Goal: Information Seeking & Learning: Compare options

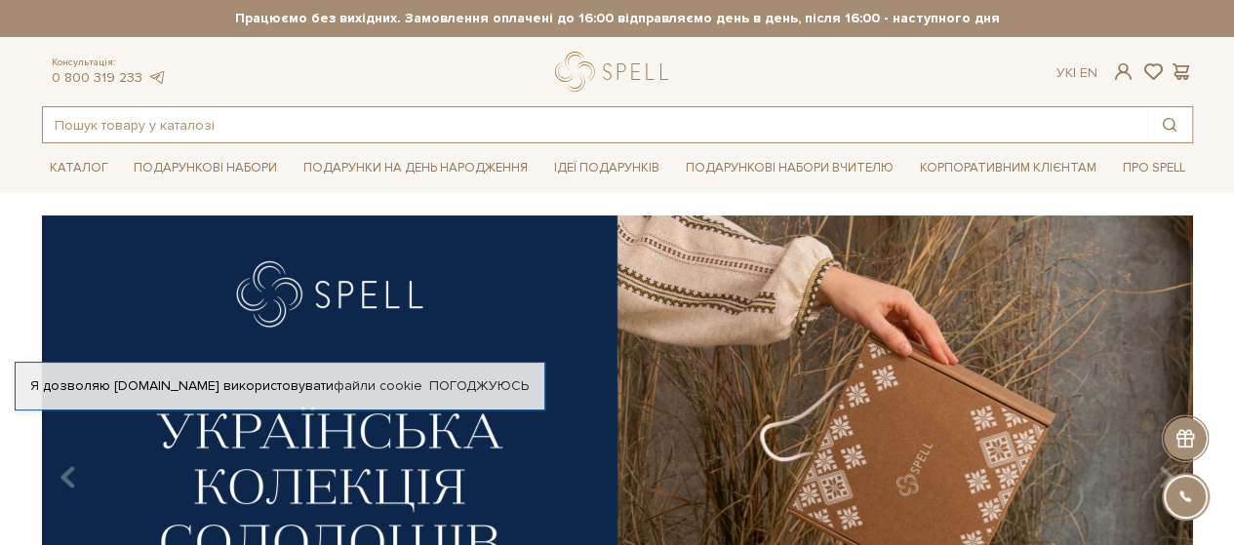
click at [216, 113] on input "text" at bounding box center [595, 124] width 1104 height 35
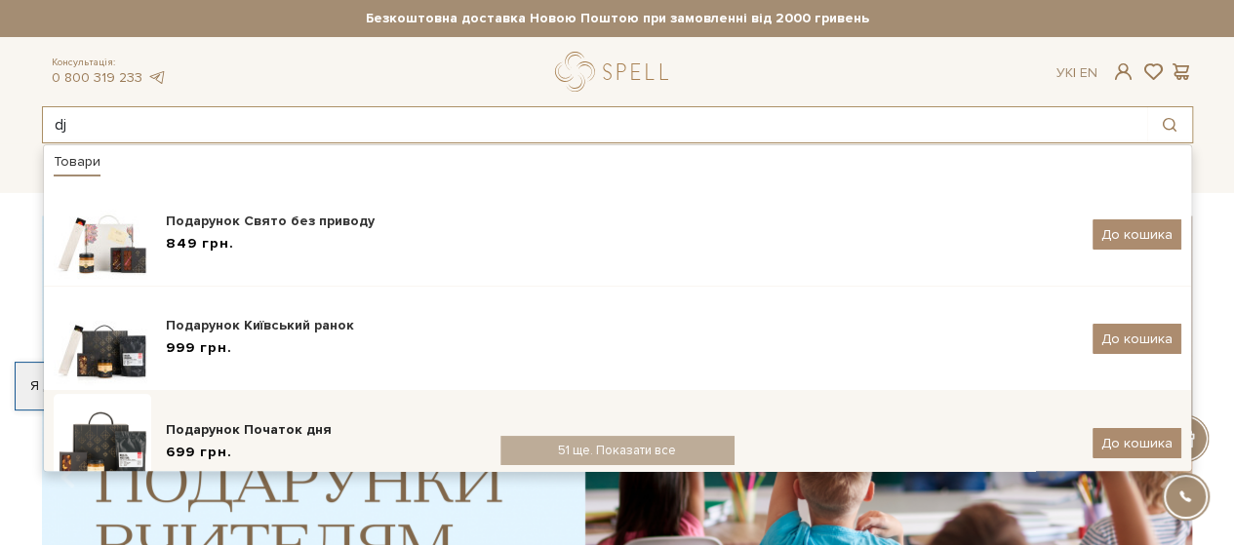
type input "d"
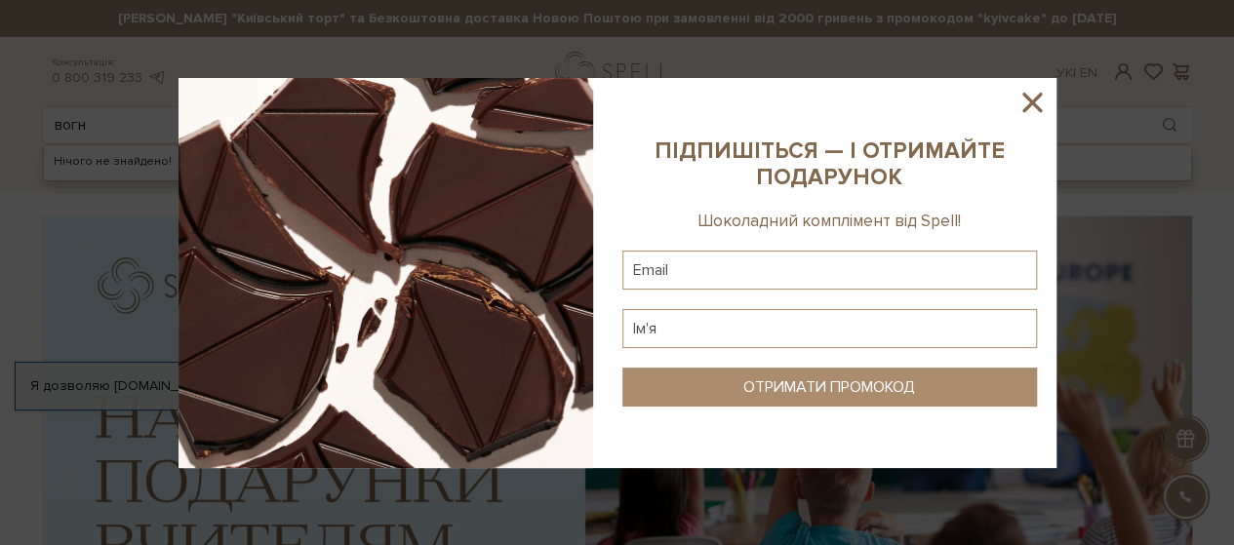
click at [1018, 94] on icon at bounding box center [1031, 102] width 33 height 33
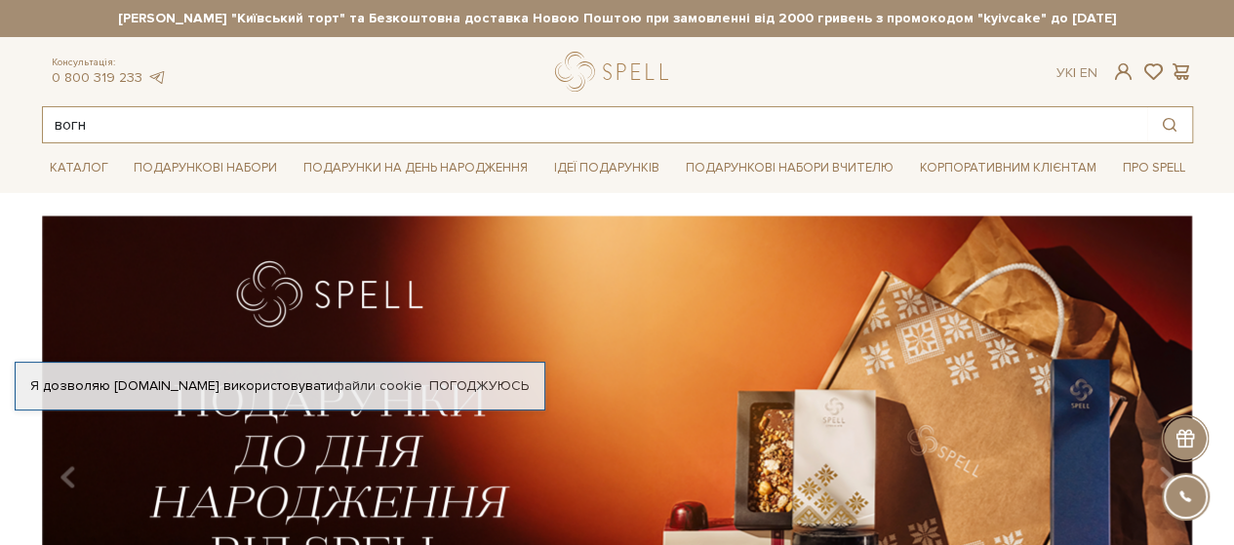
click at [99, 122] on input "вогн" at bounding box center [595, 124] width 1104 height 35
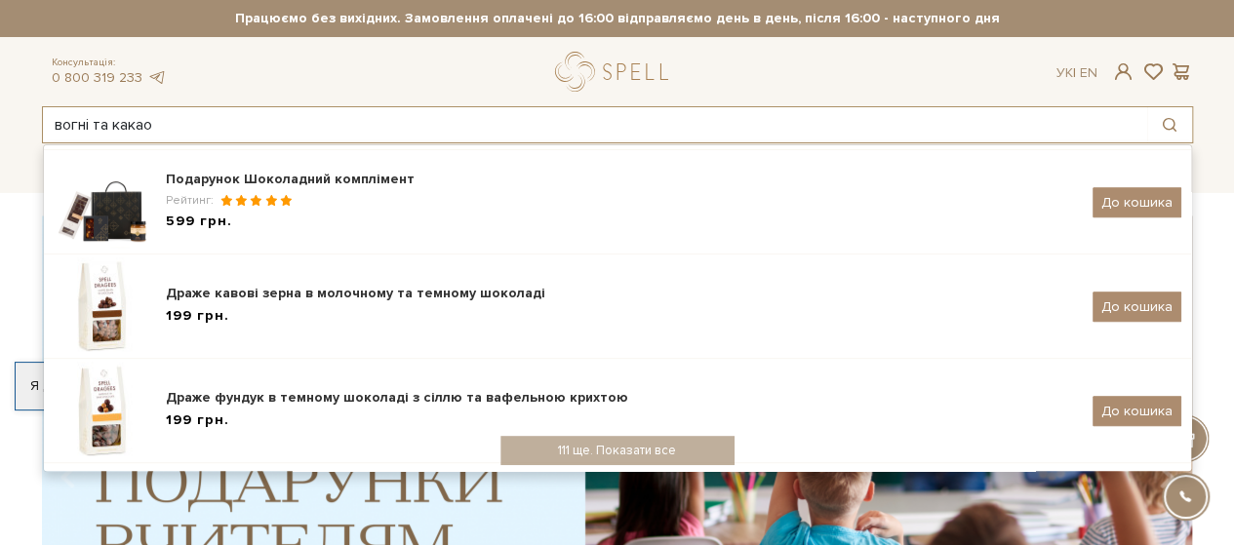
scroll to position [480, 0]
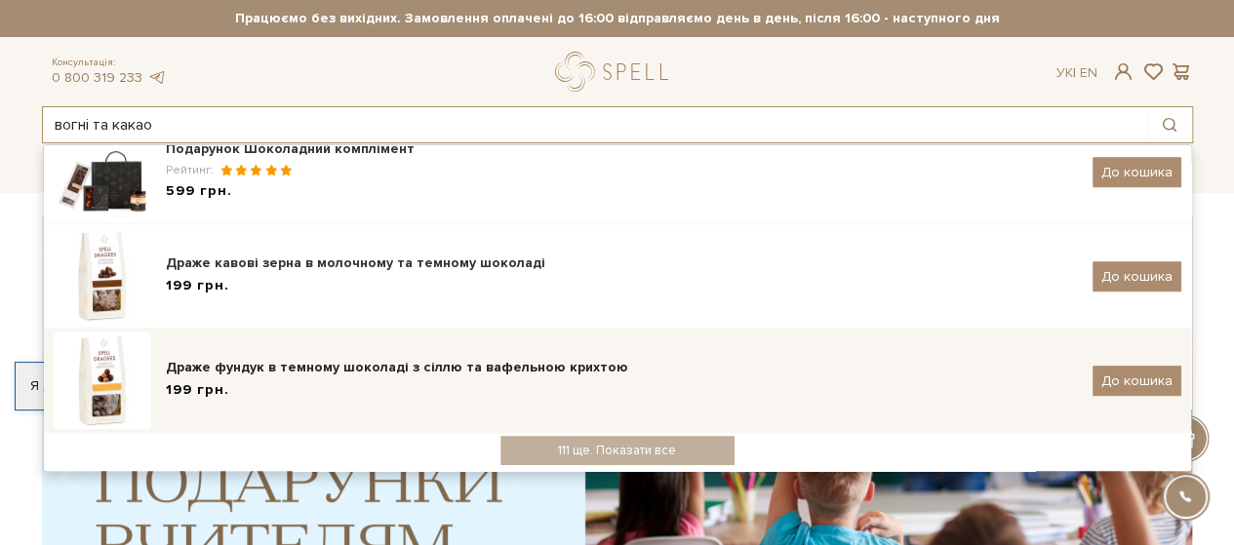
type input "вогні та какао"
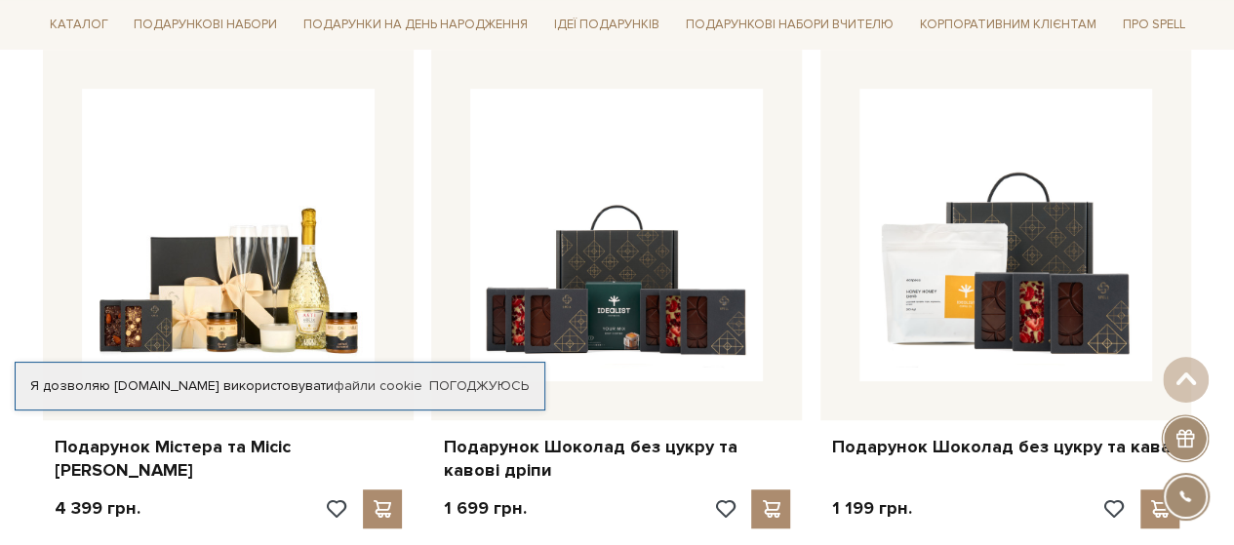
scroll to position [390, 0]
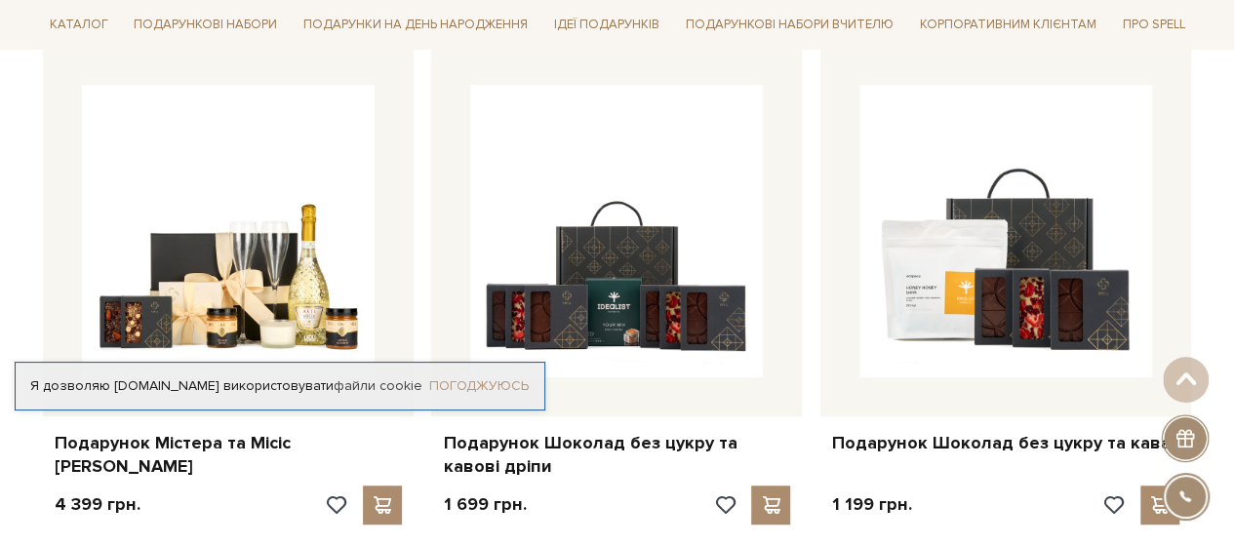
click at [469, 384] on link "Погоджуюсь" at bounding box center [478, 387] width 99 height 18
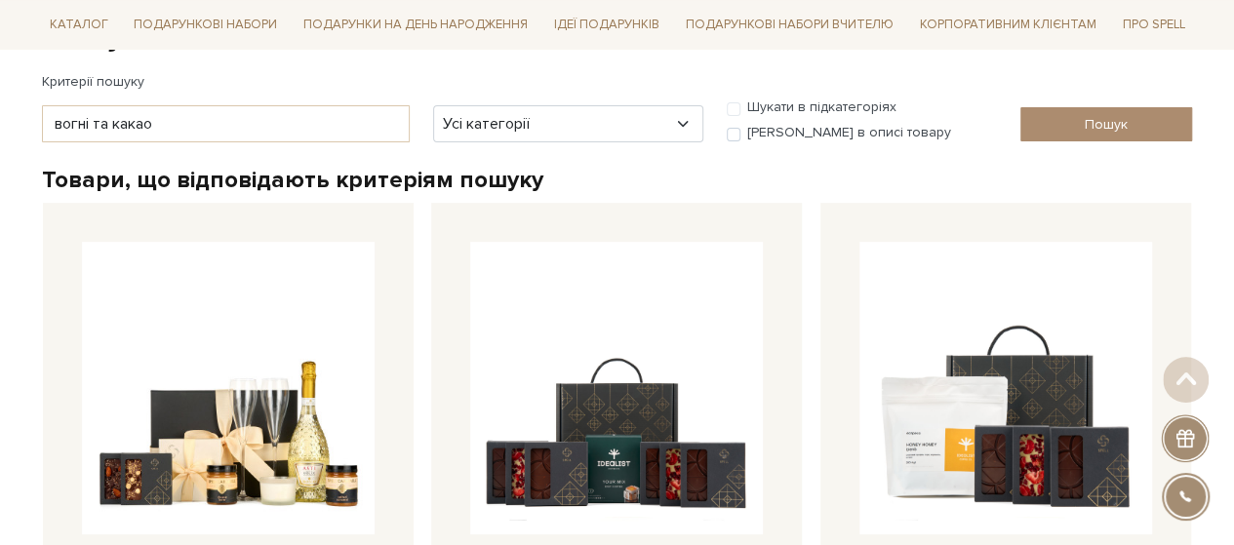
scroll to position [0, 0]
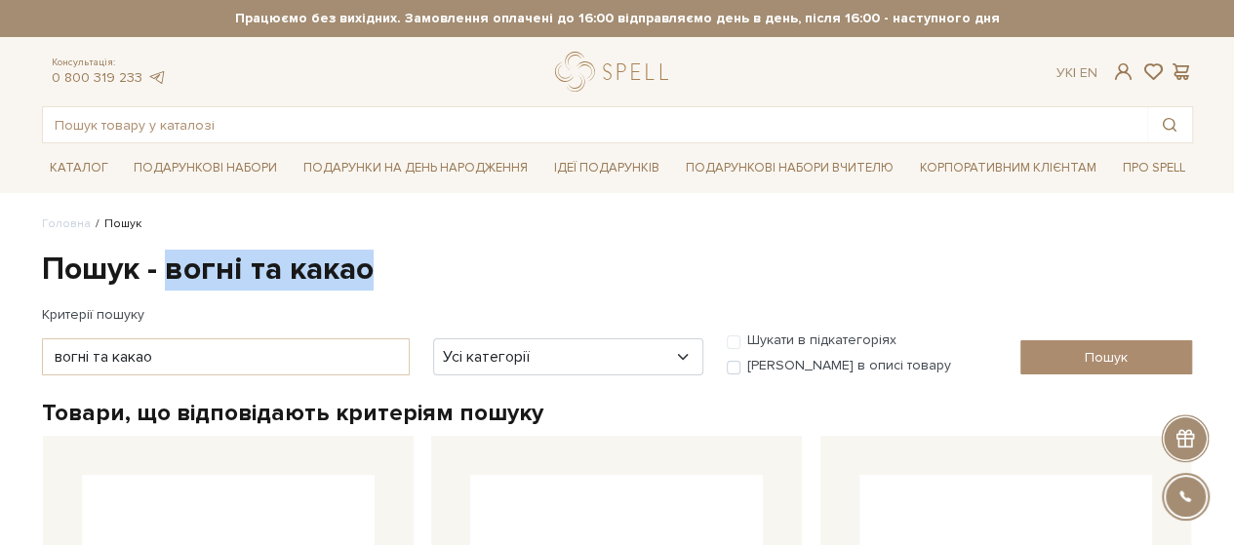
drag, startPoint x: 431, startPoint y: 262, endPoint x: 165, endPoint y: 259, distance: 266.3
click at [165, 259] on h1 "Пошук - вогні та какао" at bounding box center [617, 270] width 1151 height 41
copy h1 "вогні та какао"
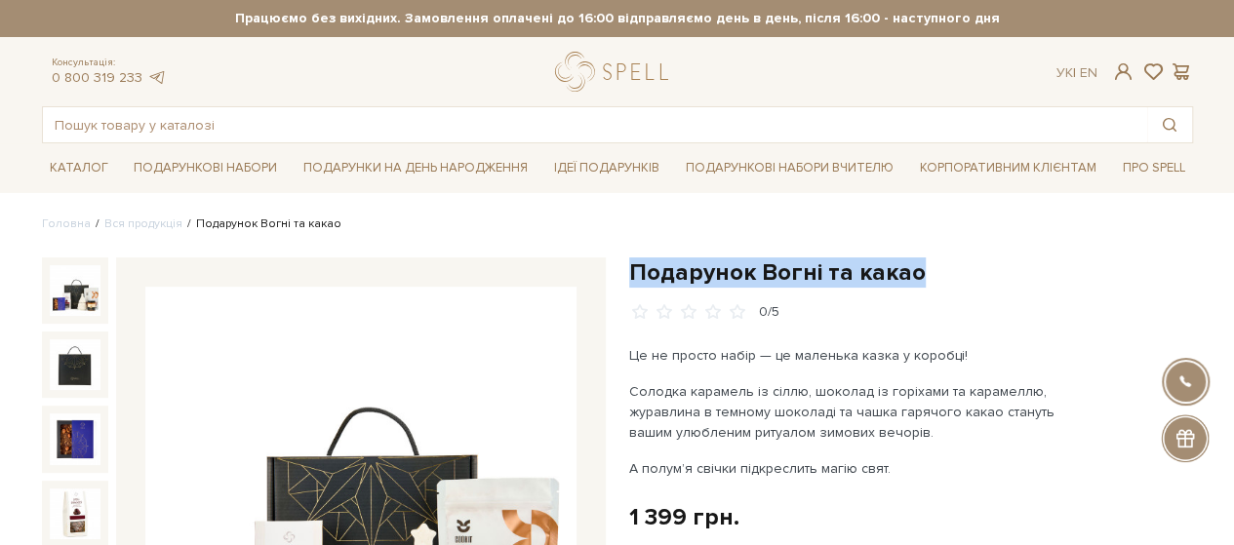
drag, startPoint x: 933, startPoint y: 258, endPoint x: 635, endPoint y: 247, distance: 297.7
copy h1 "Подарунок Вогні та какао"
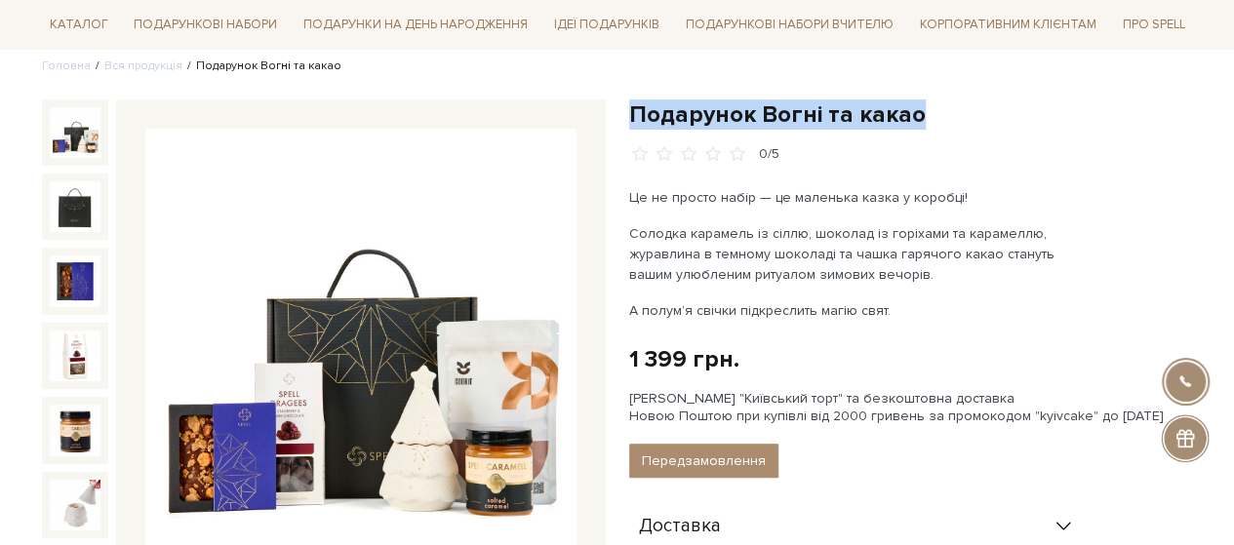
scroll to position [195, 0]
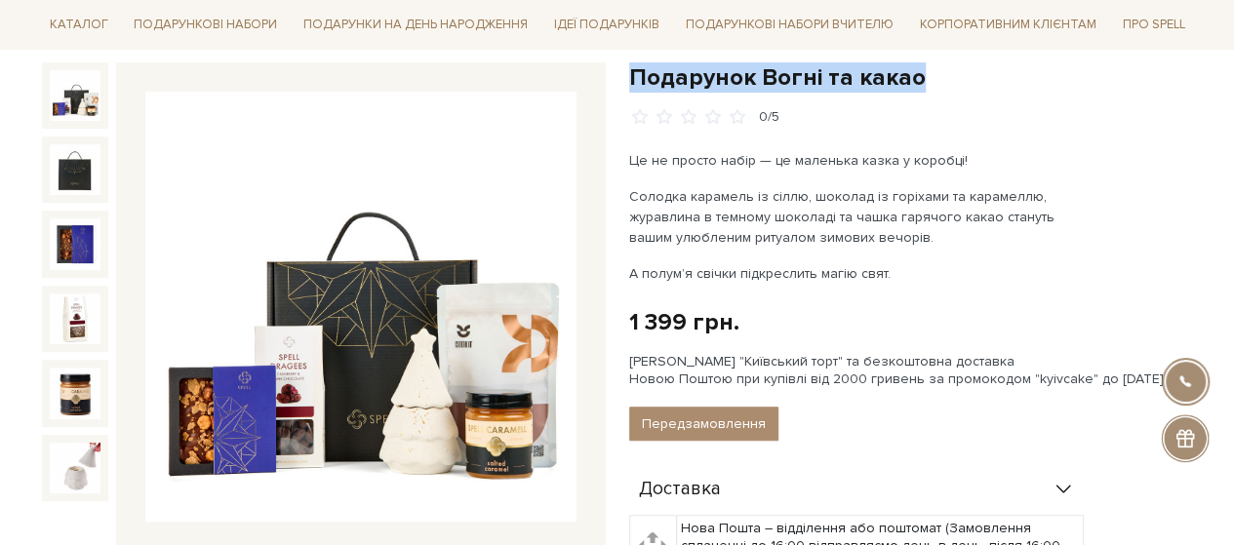
click at [399, 307] on img at bounding box center [360, 307] width 431 height 431
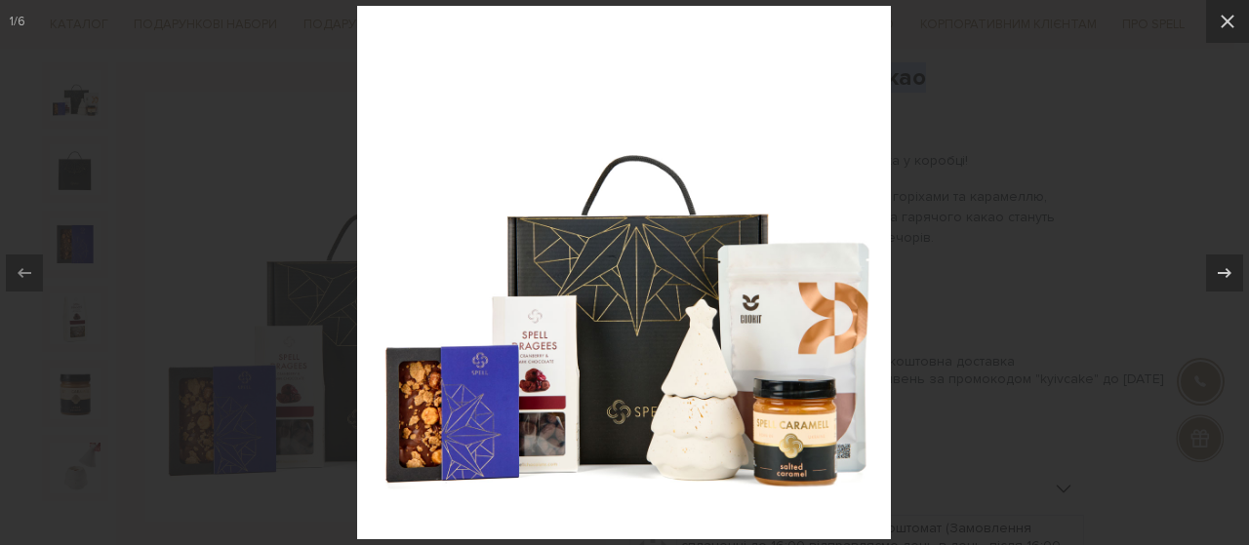
click at [1046, 209] on div at bounding box center [624, 272] width 1249 height 545
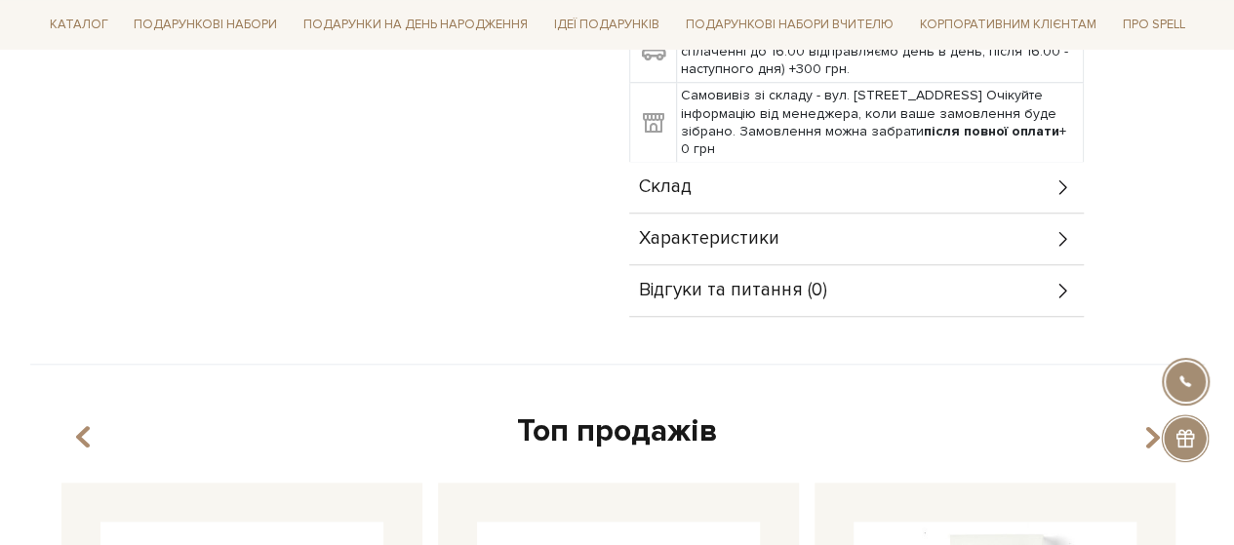
scroll to position [780, 0]
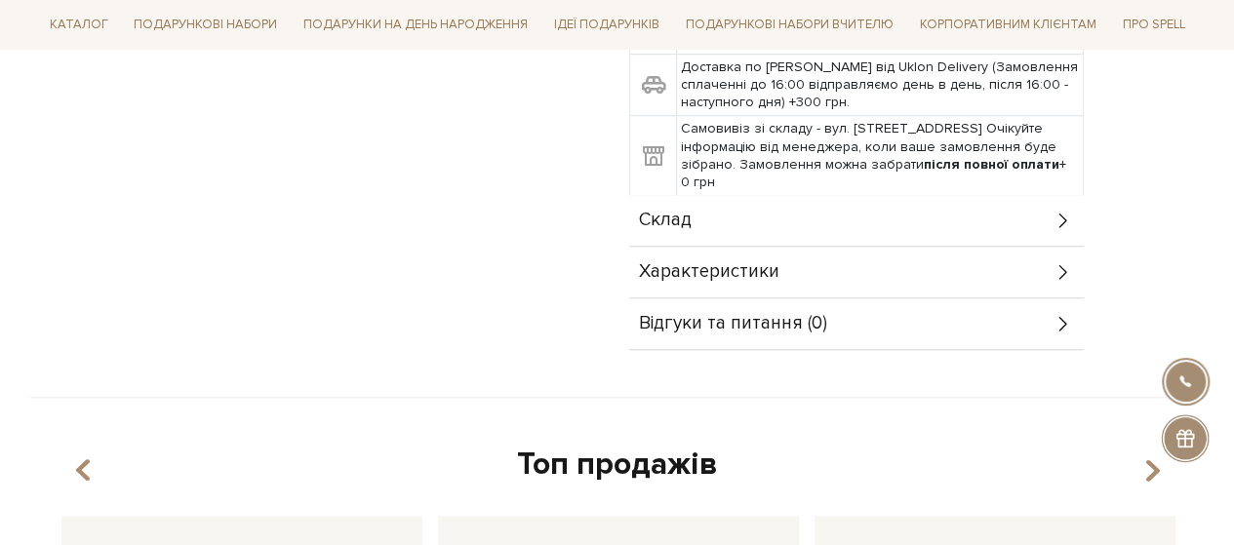
click at [735, 215] on div "Склад" at bounding box center [856, 220] width 455 height 51
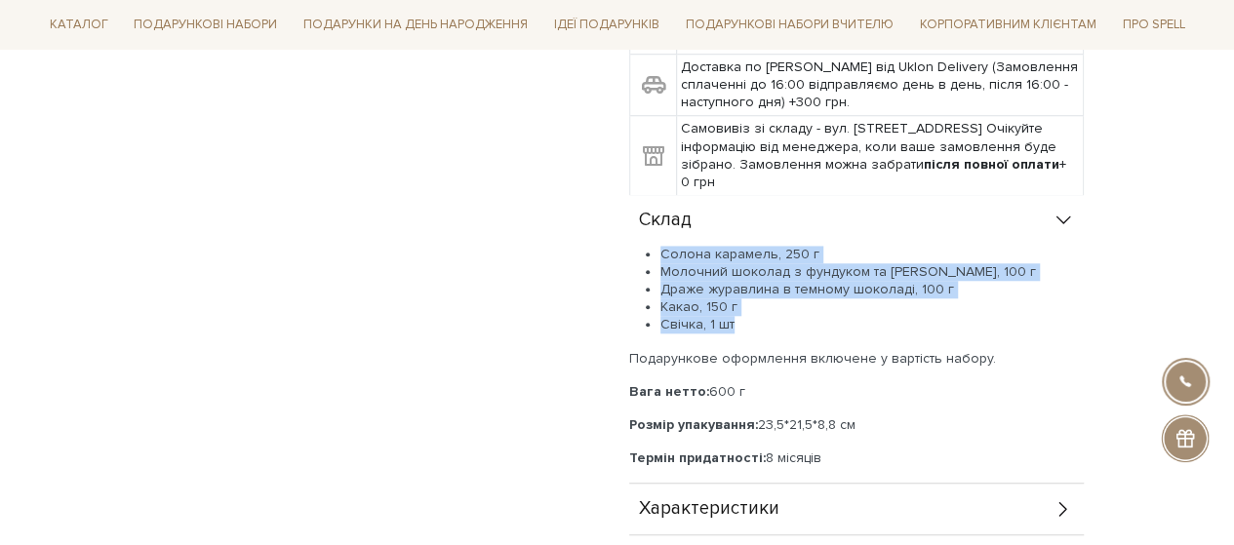
drag, startPoint x: 736, startPoint y: 326, endPoint x: 659, endPoint y: 250, distance: 107.6
click at [659, 250] on ul "Солона карамель, 250 г Молочний шоколад з фундуком та солоною карамеллю, 100 г …" at bounding box center [856, 290] width 455 height 89
copy ul "Солона карамель, 250 г Молочний шоколад з фундуком та солоною карамеллю, 100 г …"
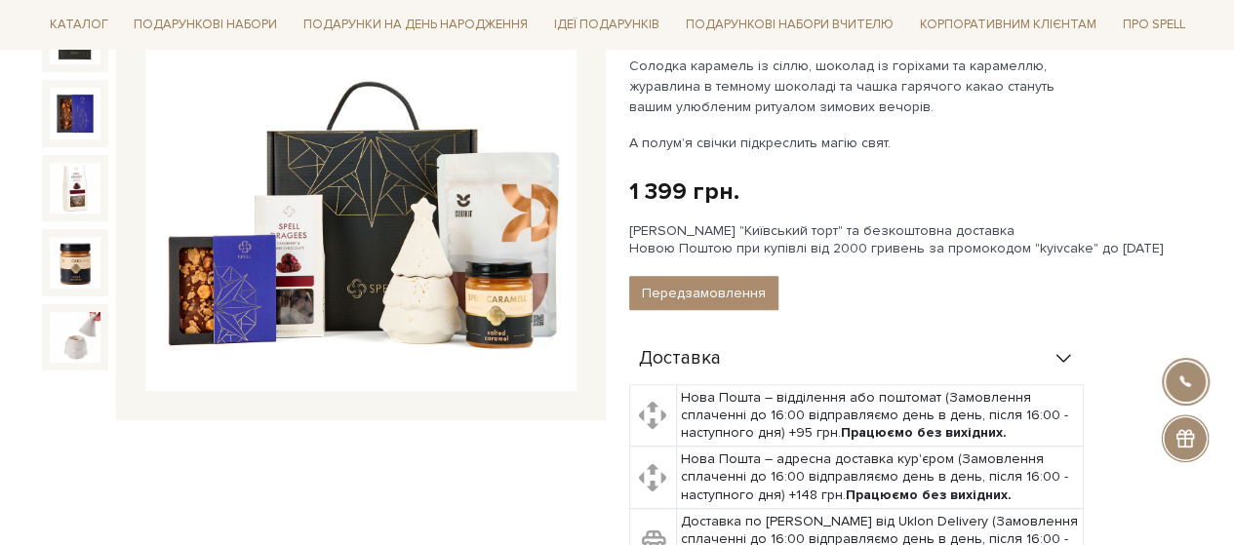
scroll to position [98, 0]
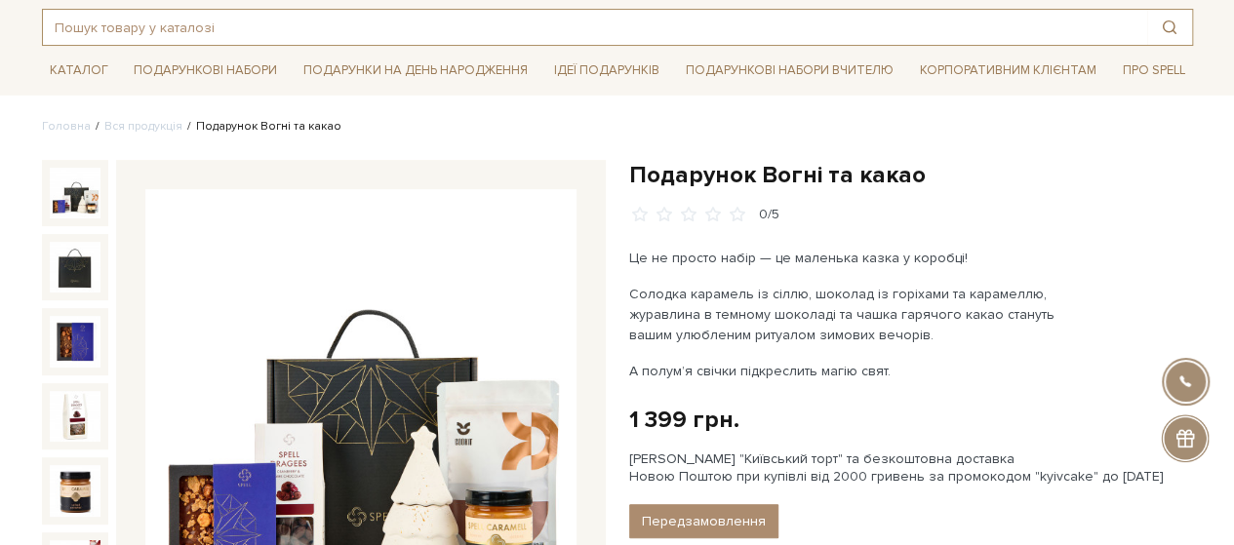
click at [516, 21] on input "text" at bounding box center [595, 27] width 1104 height 35
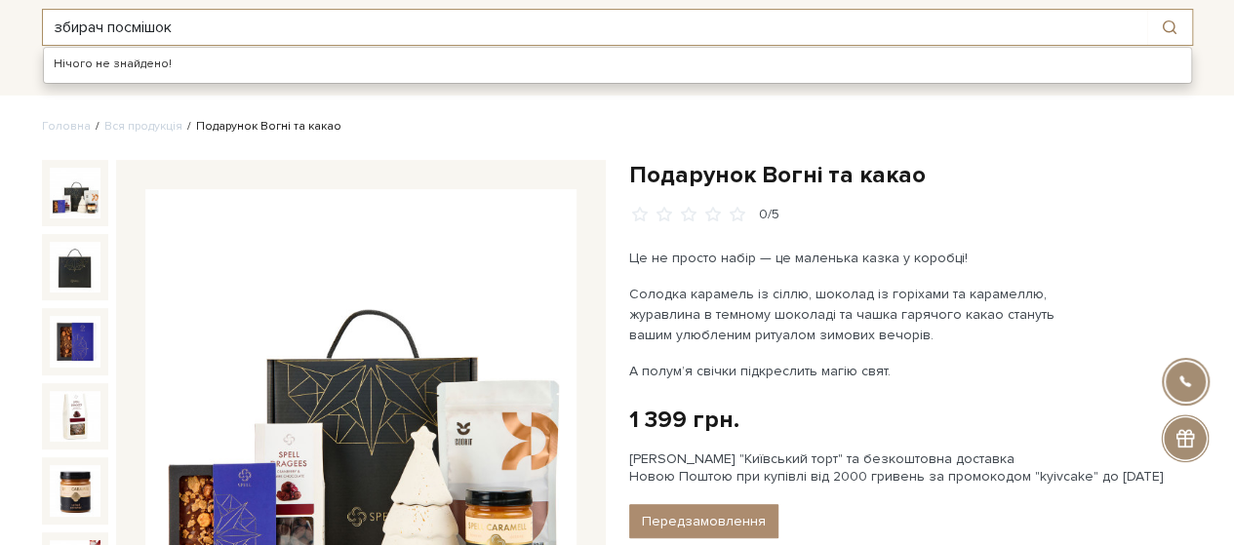
type input "збирач посмішок"
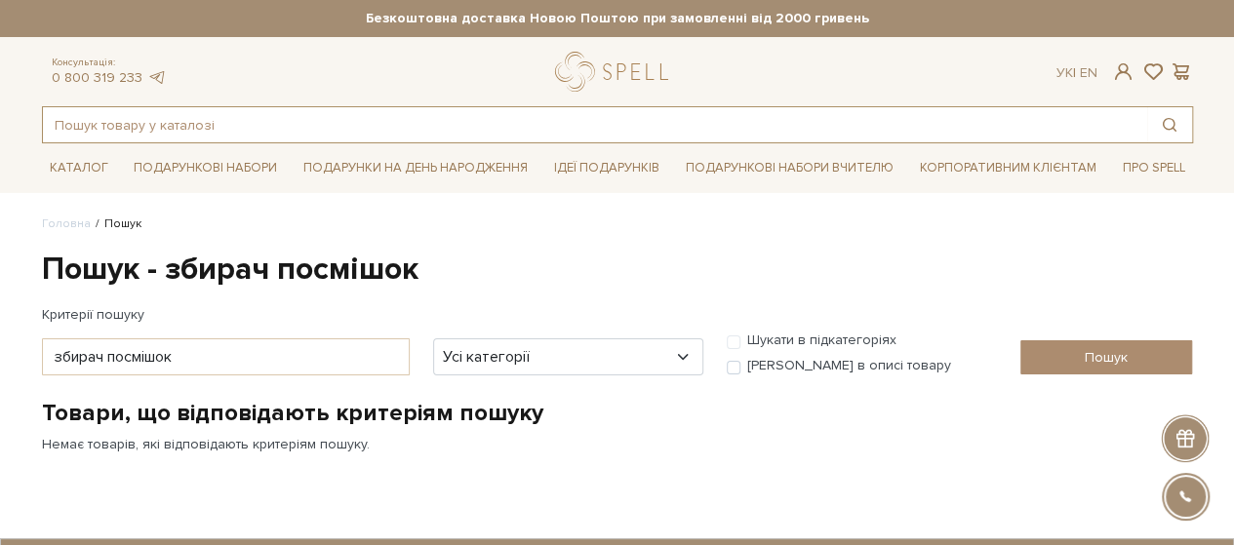
click at [275, 132] on input "text" at bounding box center [595, 124] width 1104 height 35
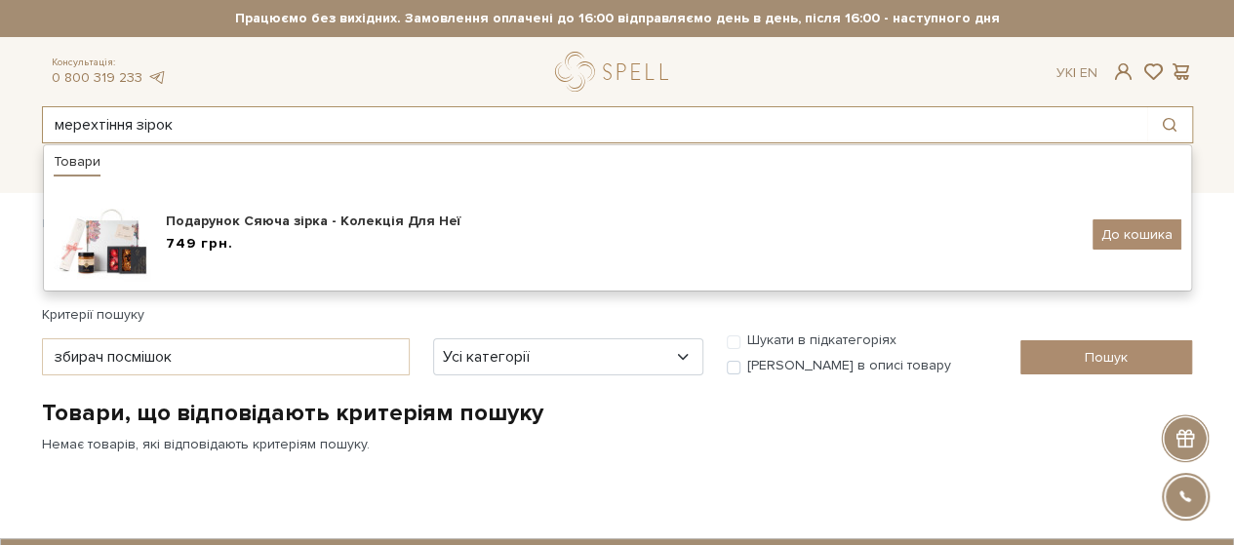
type input "мерехтіння зірок"
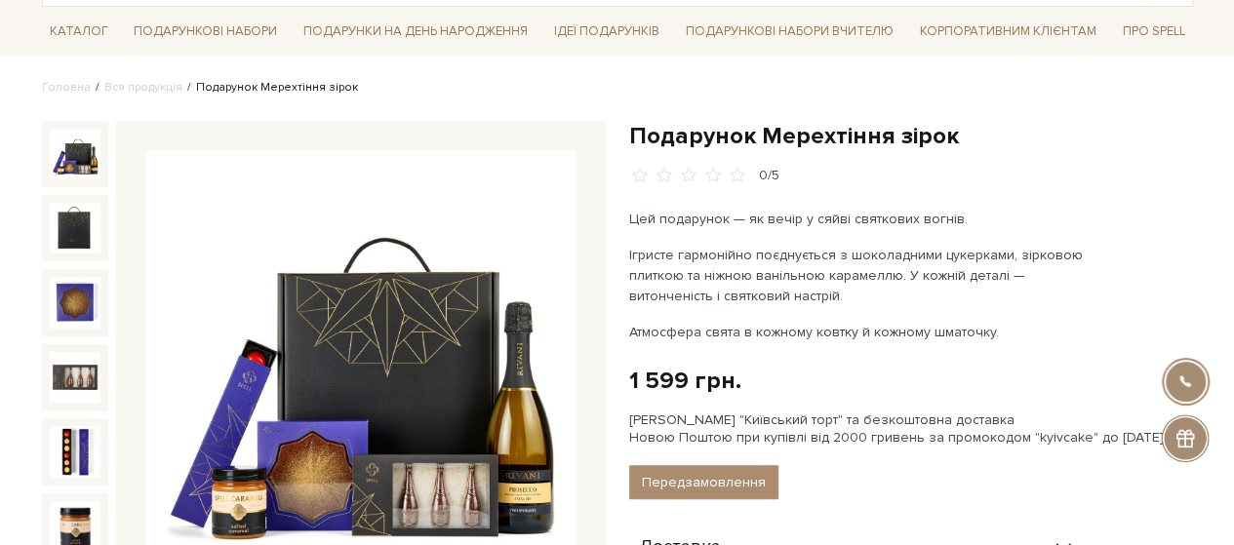
scroll to position [195, 0]
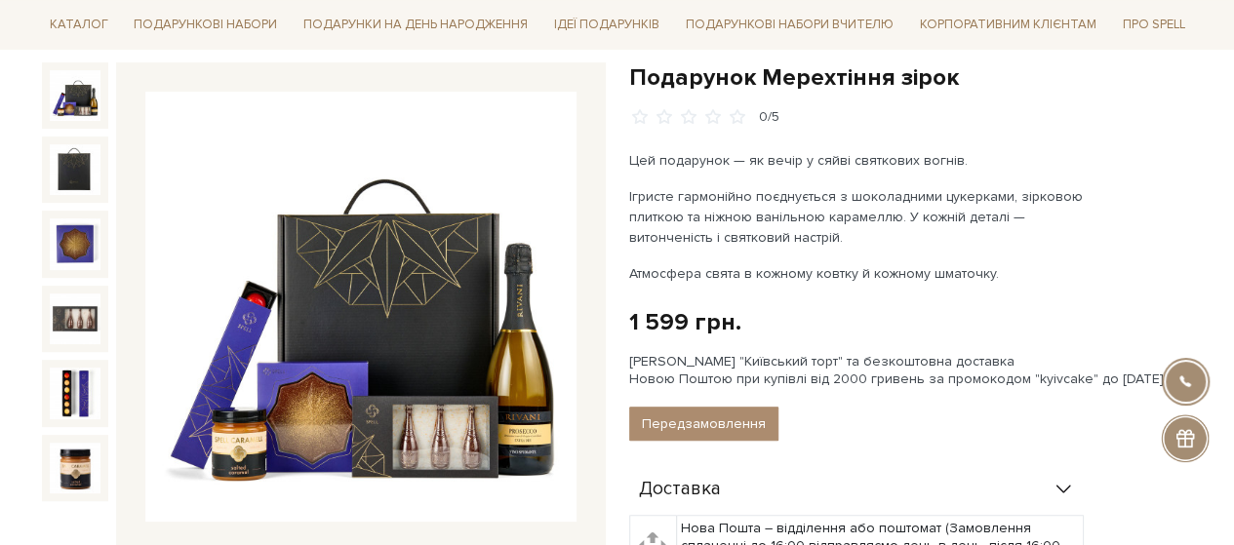
click at [704, 77] on h1 "Подарунок Мерехтіння зірок" at bounding box center [911, 77] width 564 height 30
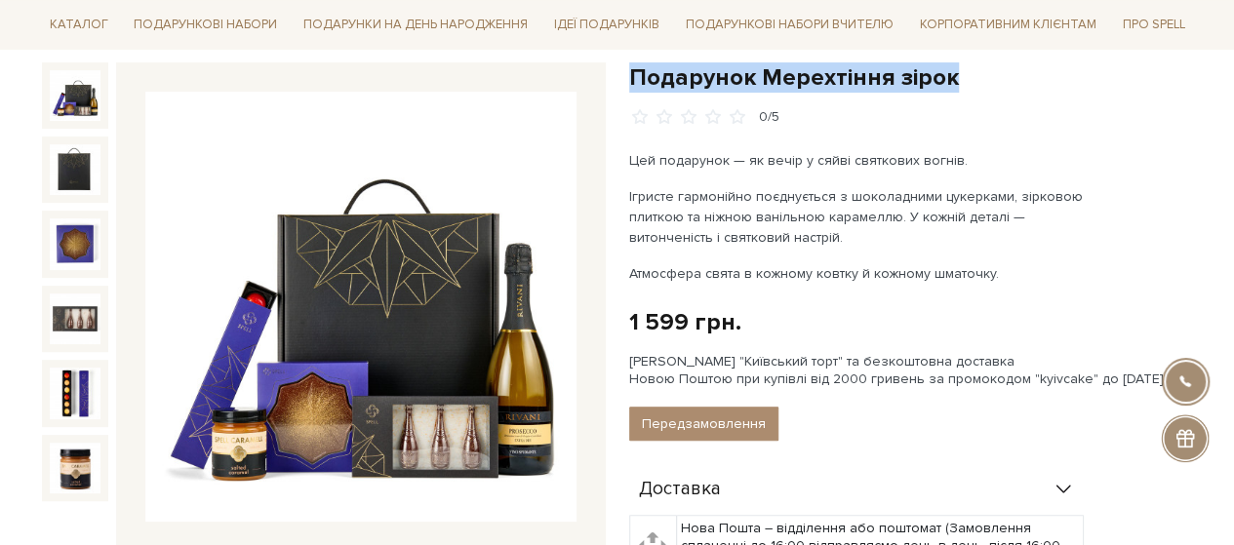
click at [704, 77] on h1 "Подарунок Мерехтіння зірок" at bounding box center [911, 77] width 564 height 30
copy div "Подарунок Мерехтіння зірок"
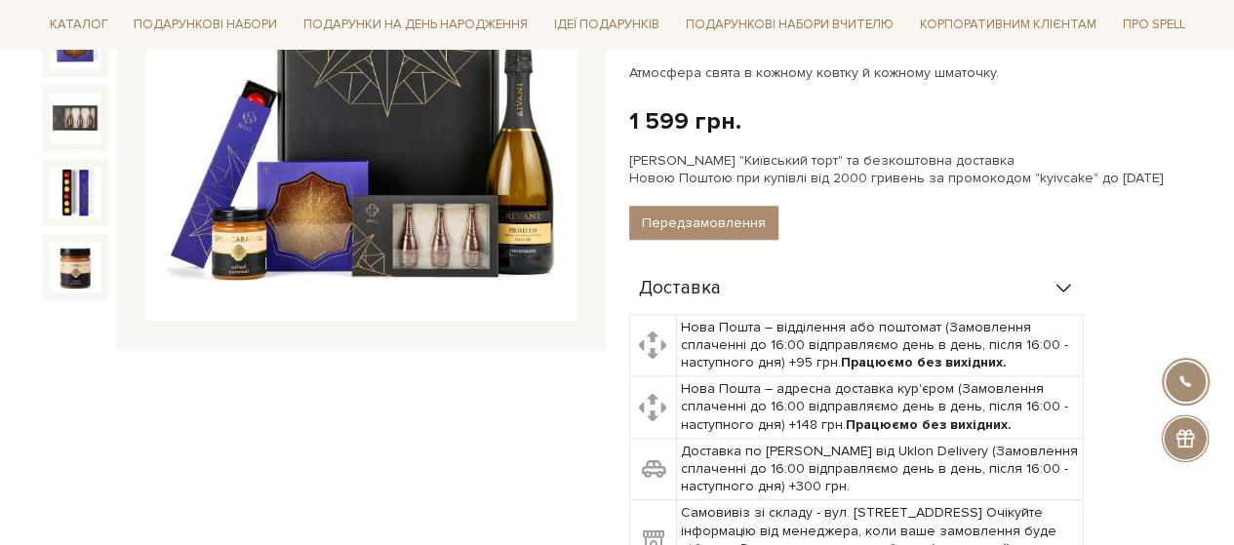
scroll to position [683, 0]
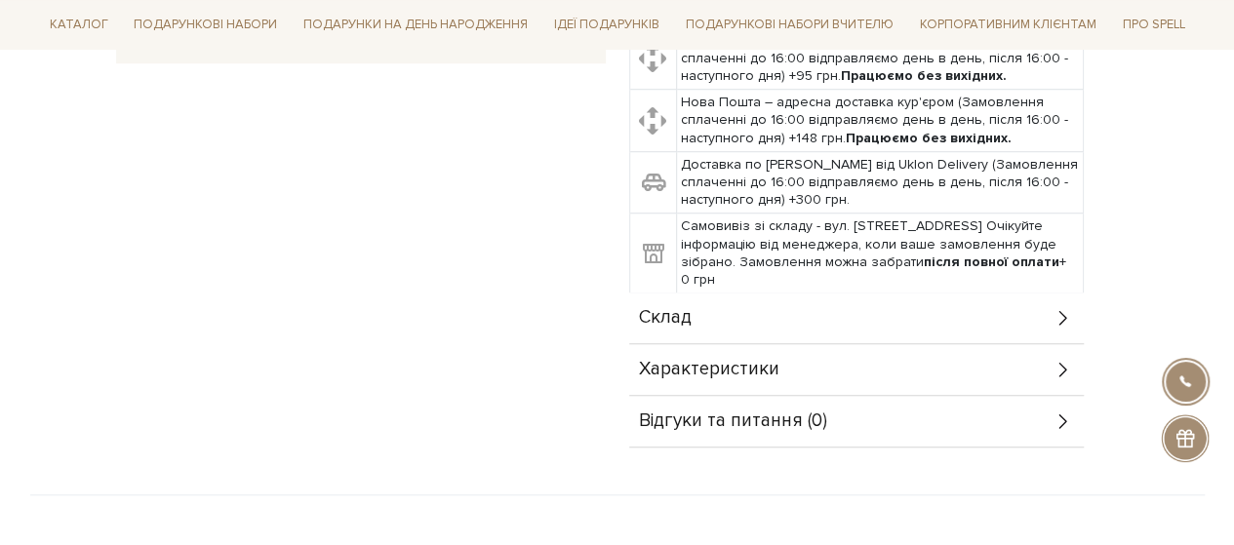
click at [718, 307] on div "Склад" at bounding box center [856, 318] width 455 height 51
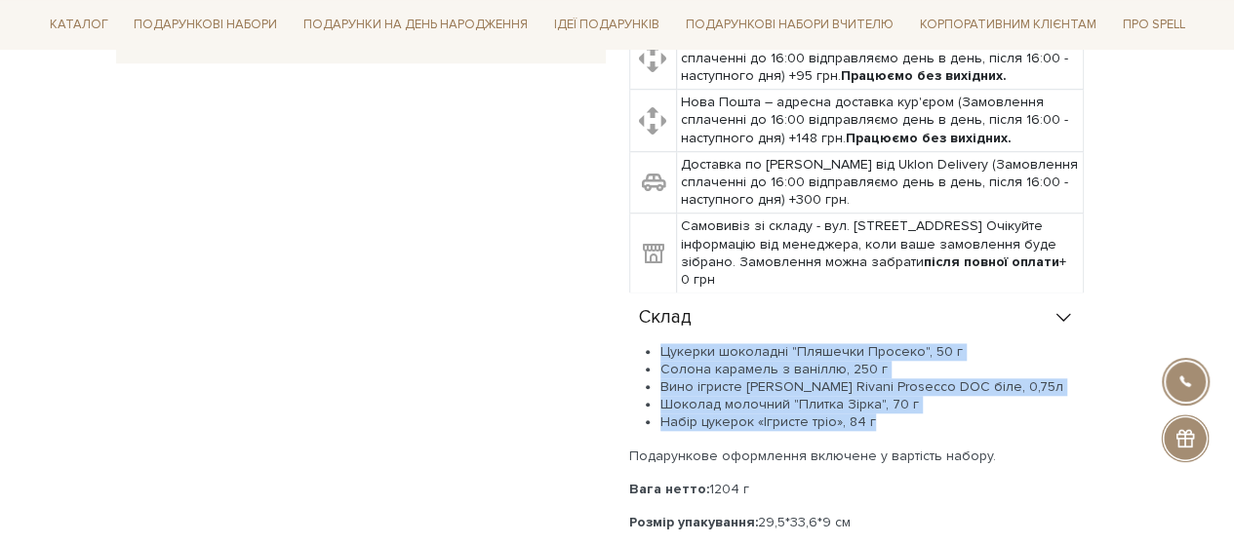
drag, startPoint x: 884, startPoint y: 417, endPoint x: 653, endPoint y: 345, distance: 241.9
click at [653, 345] on ul "Цукерки шоколадні "Пляшечки Просеко", 50 г Солона карамель з ваніллю, 250 г Вин…" at bounding box center [856, 387] width 455 height 89
copy ul "Цукерки шоколадні "Пляшечки Просеко", 50 г Солона карамель з ваніллю, 250 г Вин…"
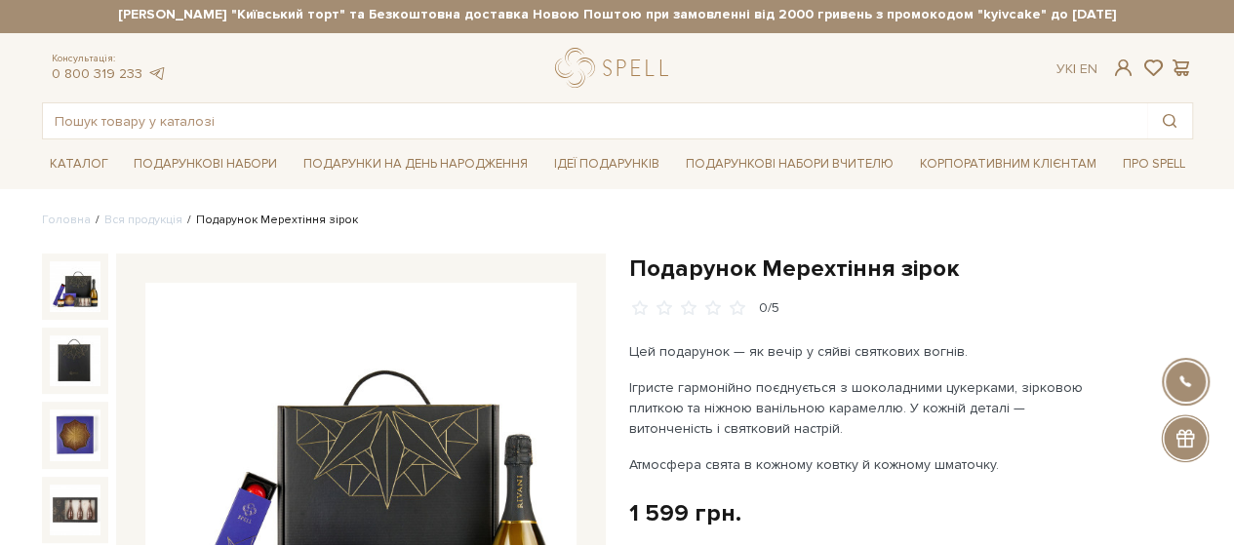
scroll to position [0, 0]
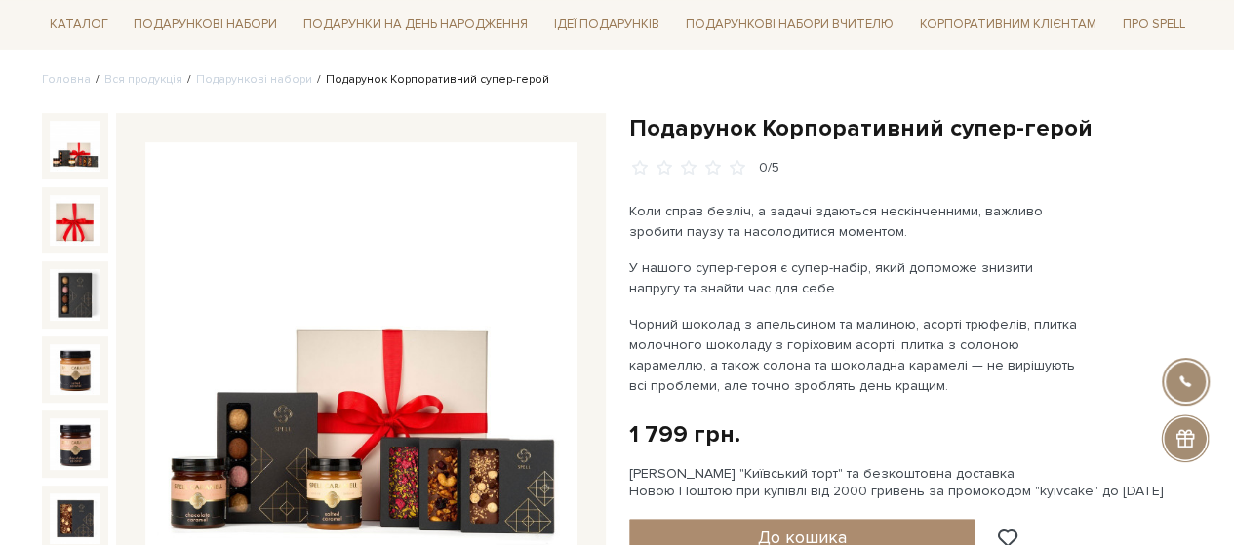
scroll to position [98, 0]
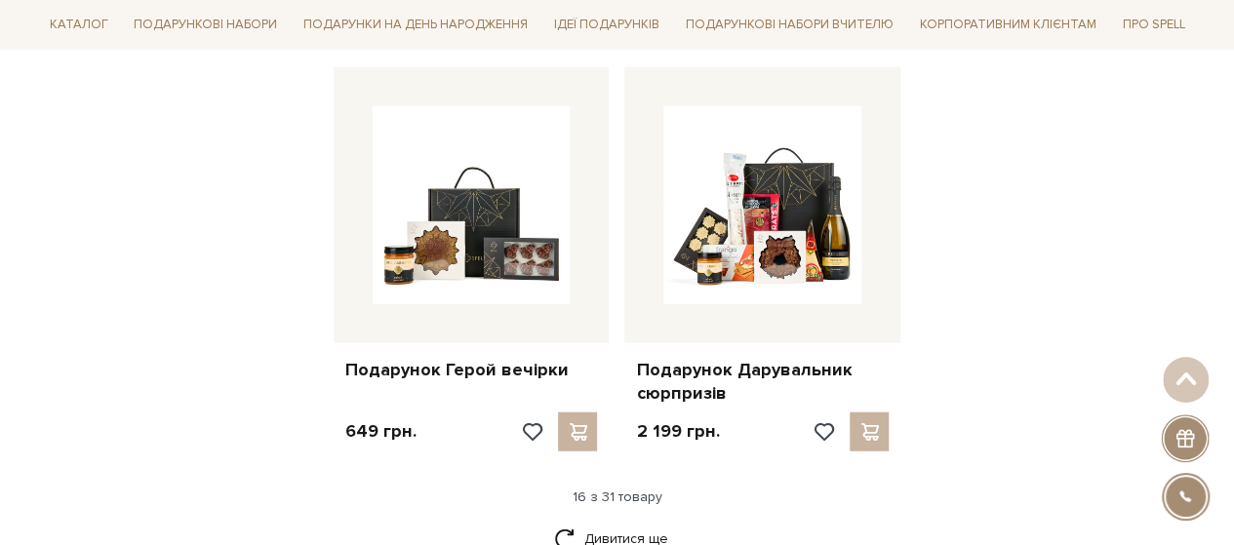
scroll to position [2341, 0]
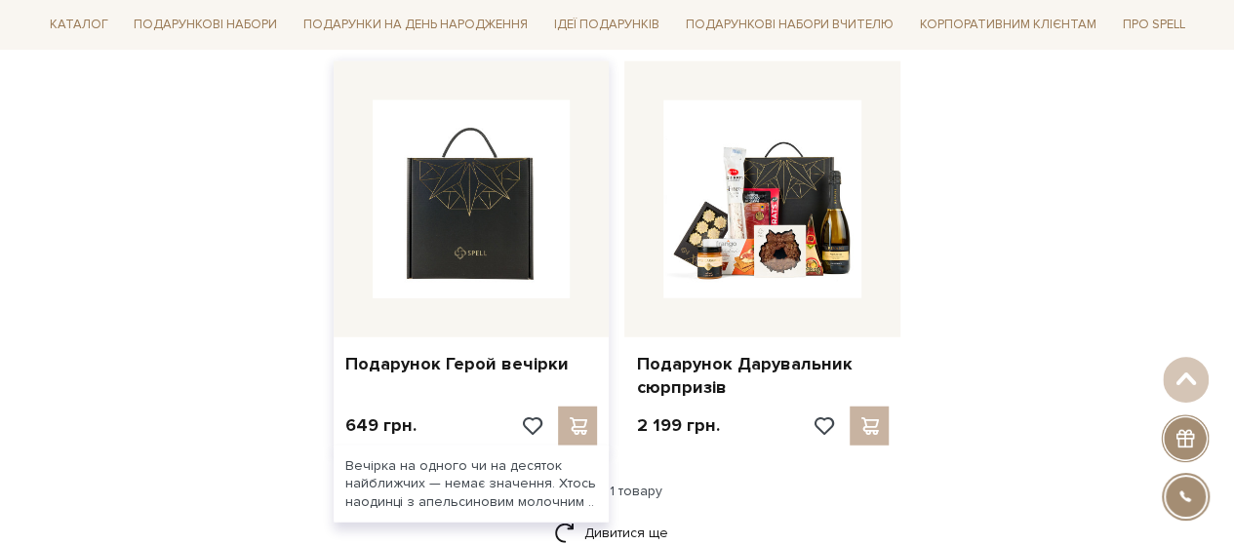
click at [421, 193] on img at bounding box center [472, 199] width 198 height 198
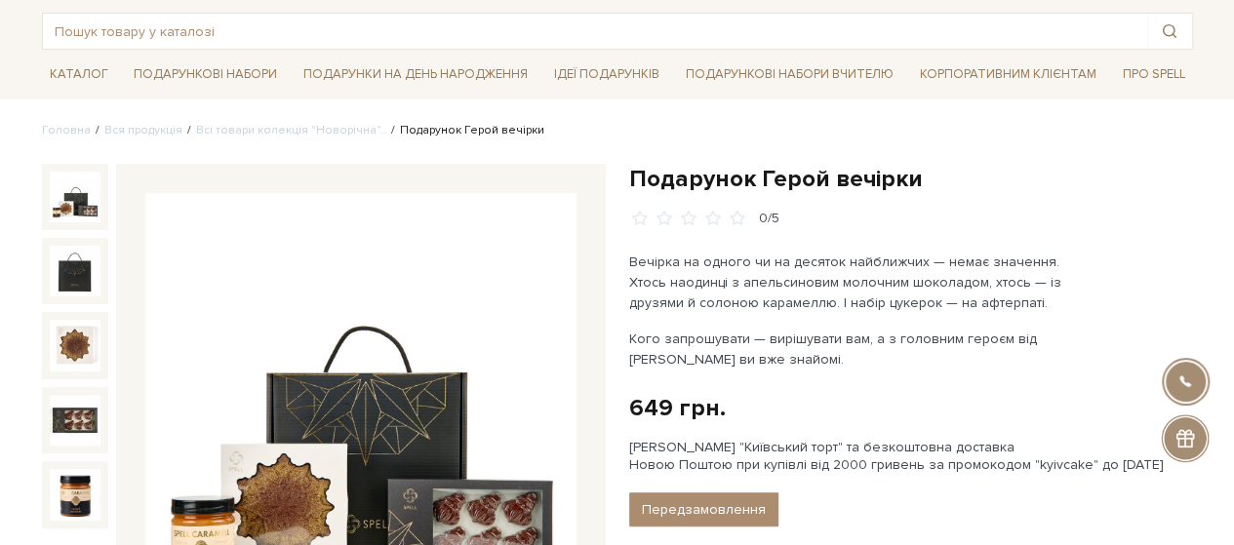
scroll to position [98, 0]
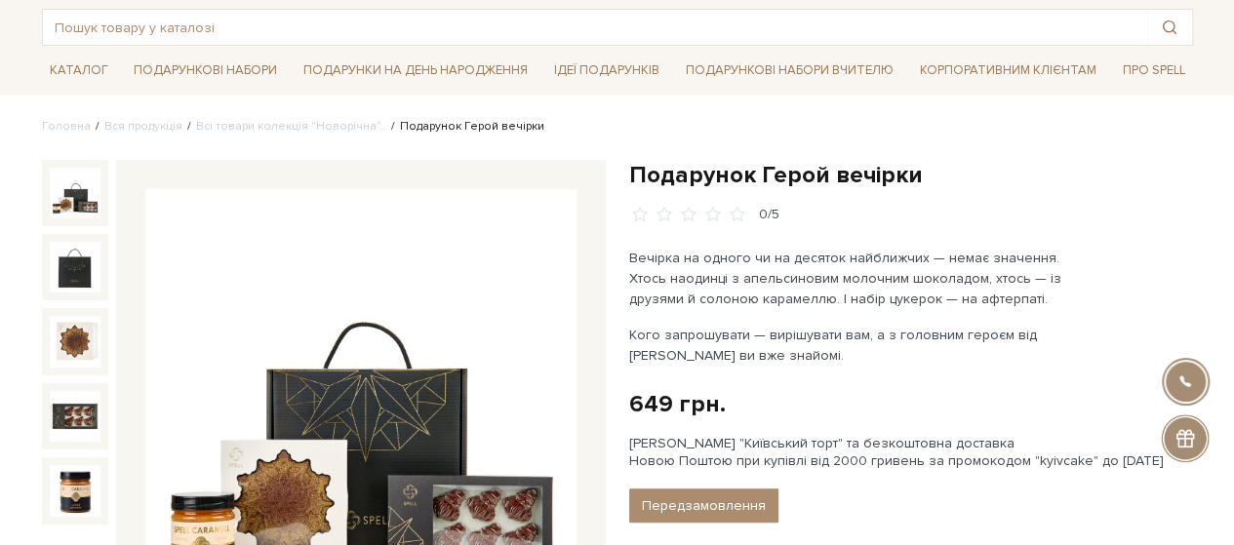
click at [771, 165] on h1 "Подарунок Герой вечірки" at bounding box center [911, 175] width 564 height 30
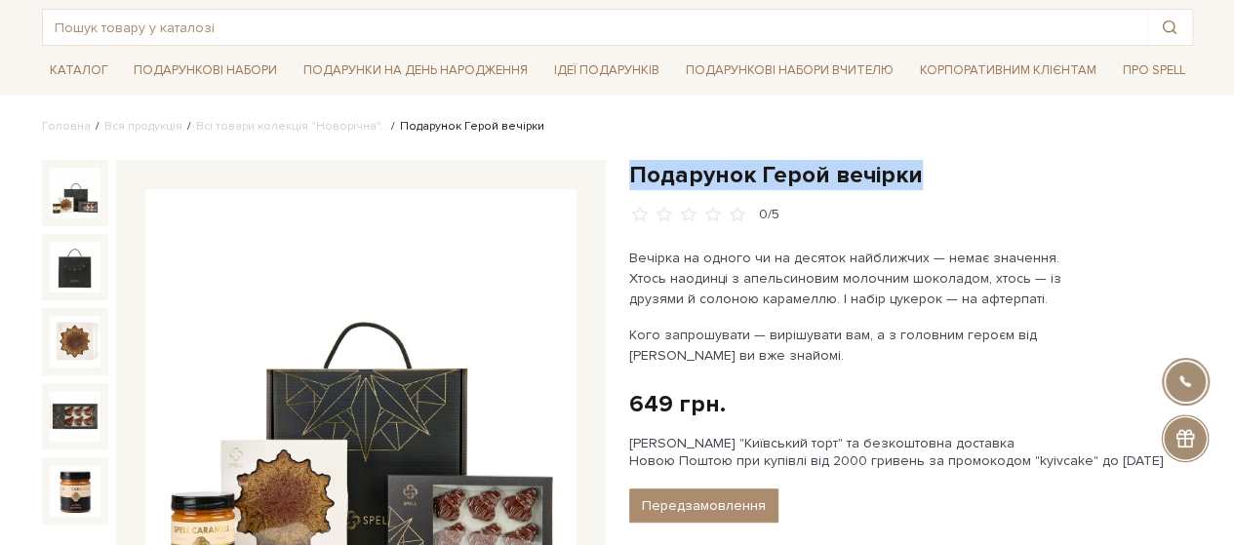
click at [771, 165] on h1 "Подарунок Герой вечірки" at bounding box center [911, 175] width 564 height 30
copy div "Подарунок Герой вечірки"
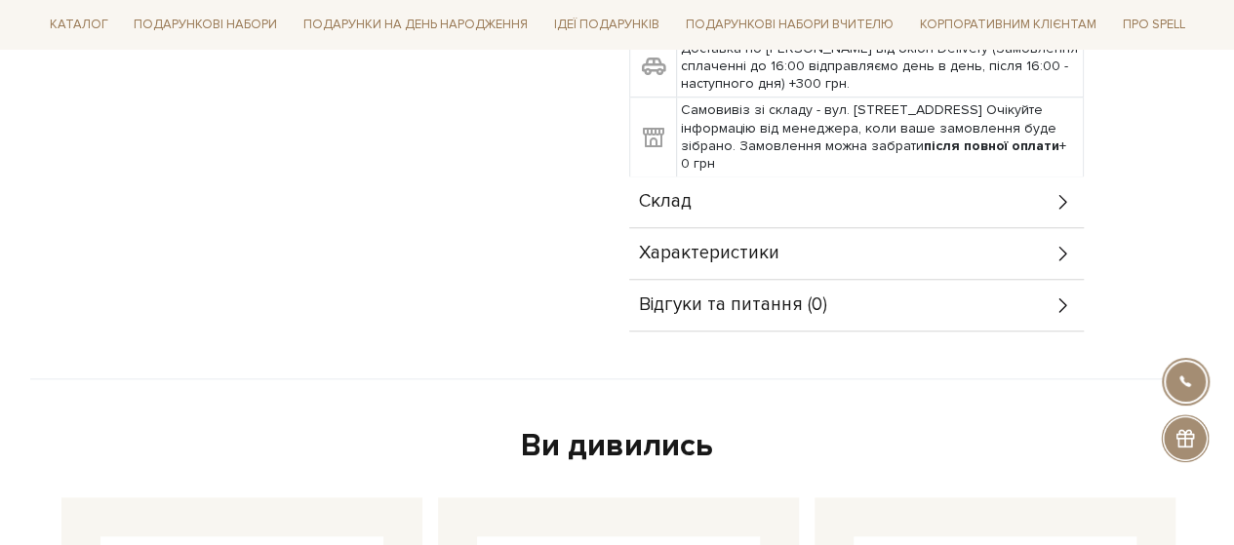
scroll to position [780, 0]
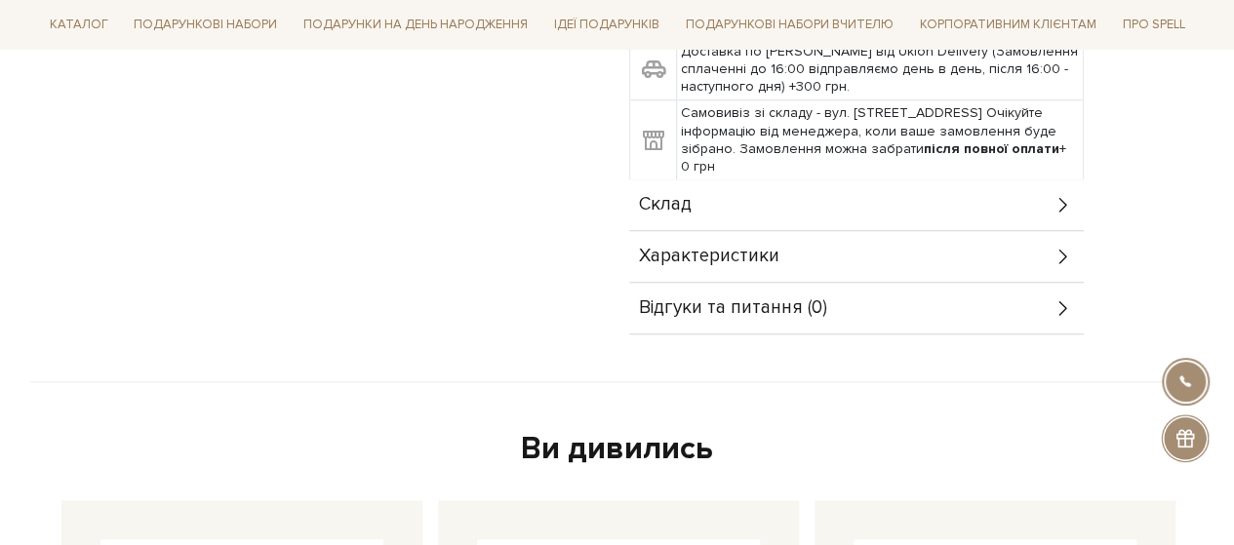
click at [698, 224] on div "Склад" at bounding box center [856, 204] width 455 height 51
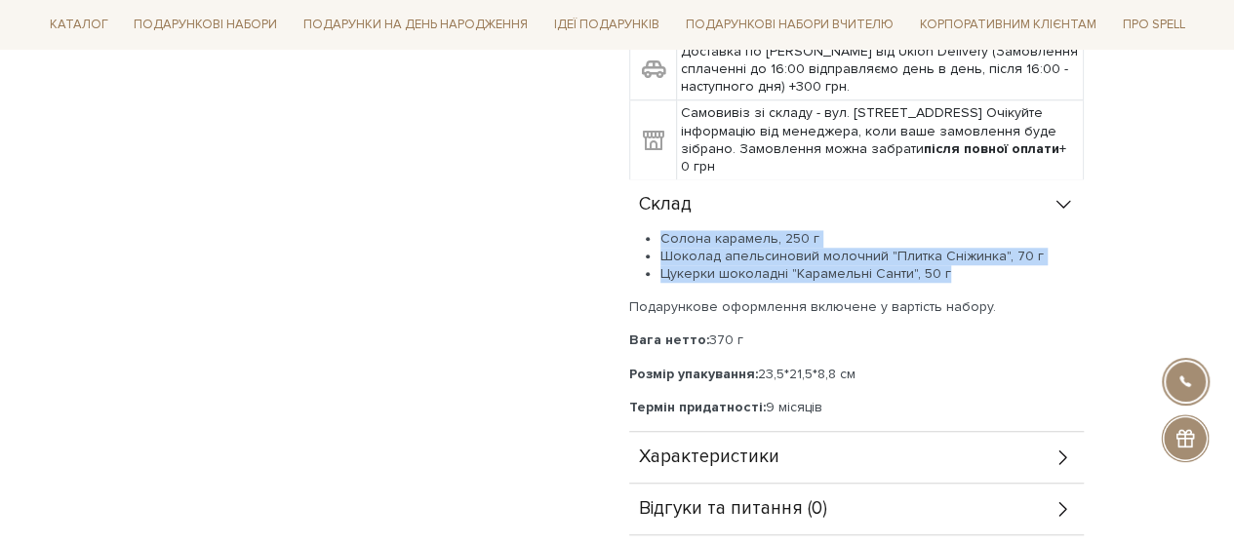
drag, startPoint x: 962, startPoint y: 279, endPoint x: 654, endPoint y: 237, distance: 311.1
click at [654, 237] on ul "Солона карамель, 250 г Шоколад апельсиновий молочний "Плитка Сніжинка", 70 г Цу…" at bounding box center [856, 257] width 455 height 54
copy ul "Солона карамель, 250 г Шоколад апельсиновий молочний "Плитка Сніжинка", 70 г Цу…"
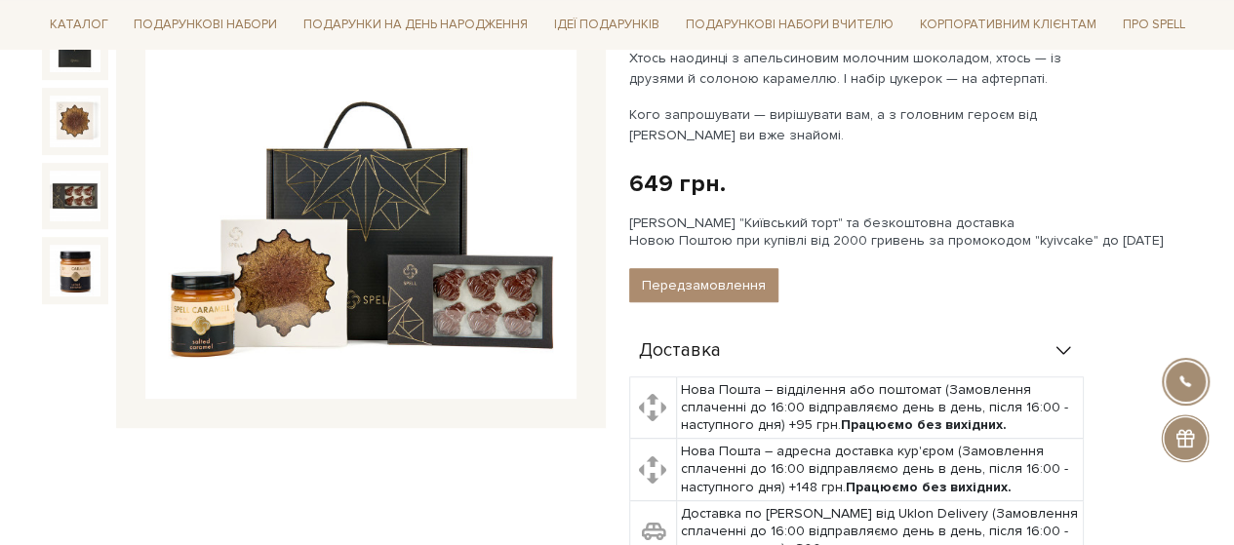
scroll to position [195, 0]
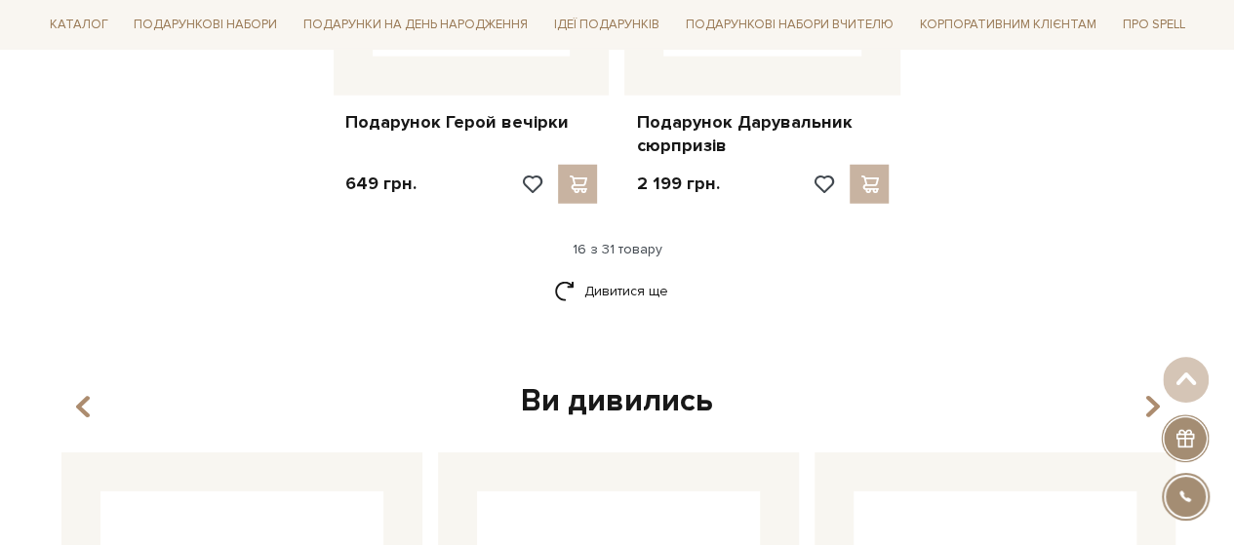
scroll to position [2634, 0]
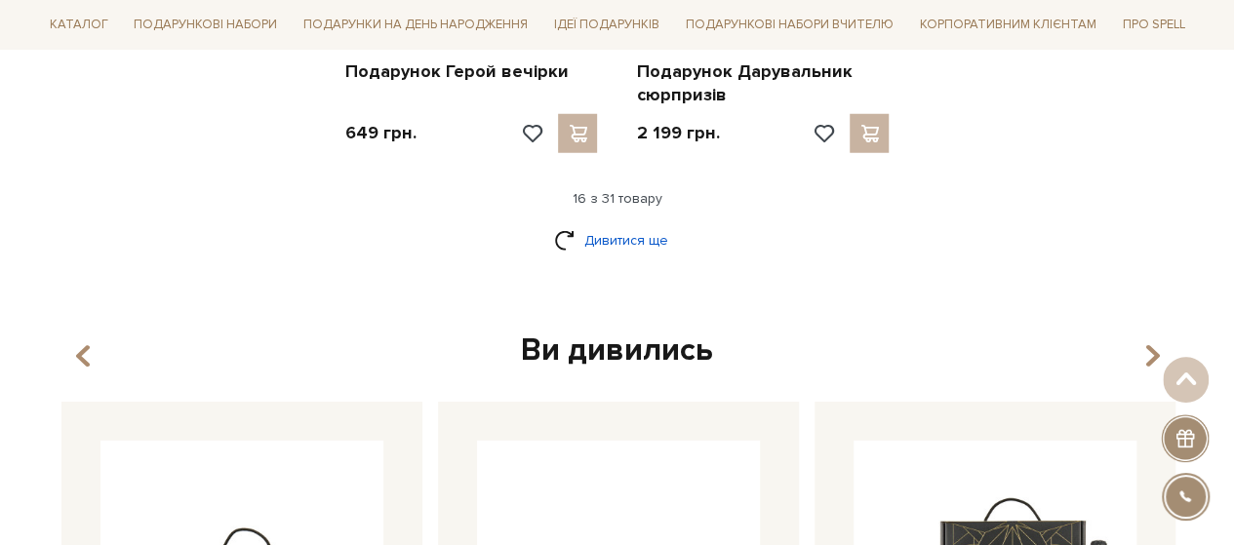
click at [650, 240] on link "Дивитися ще" at bounding box center [617, 240] width 127 height 34
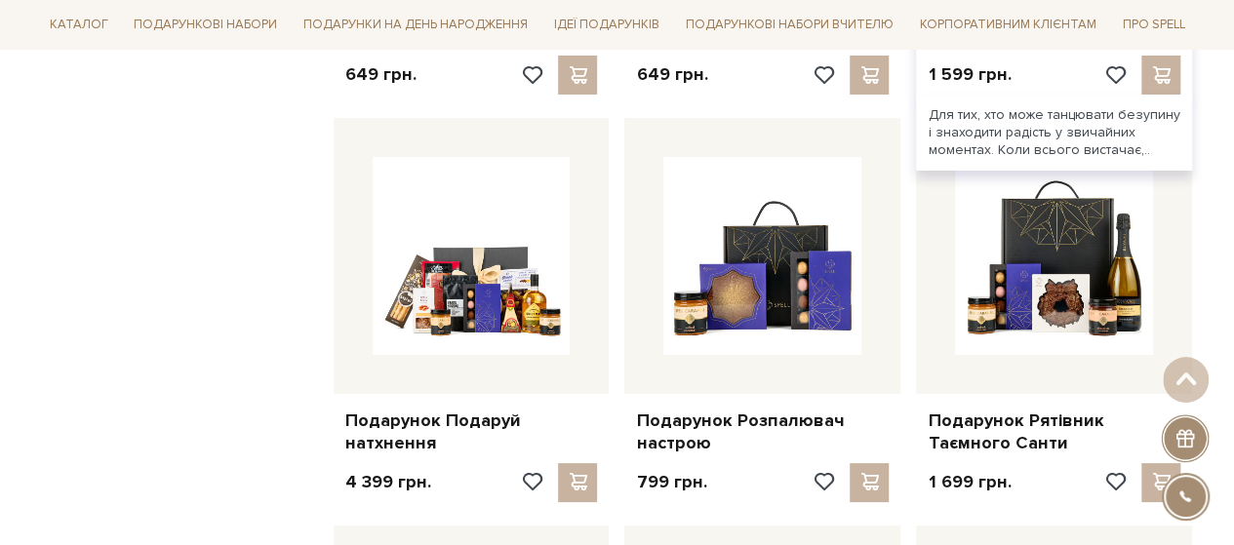
scroll to position [3512, 0]
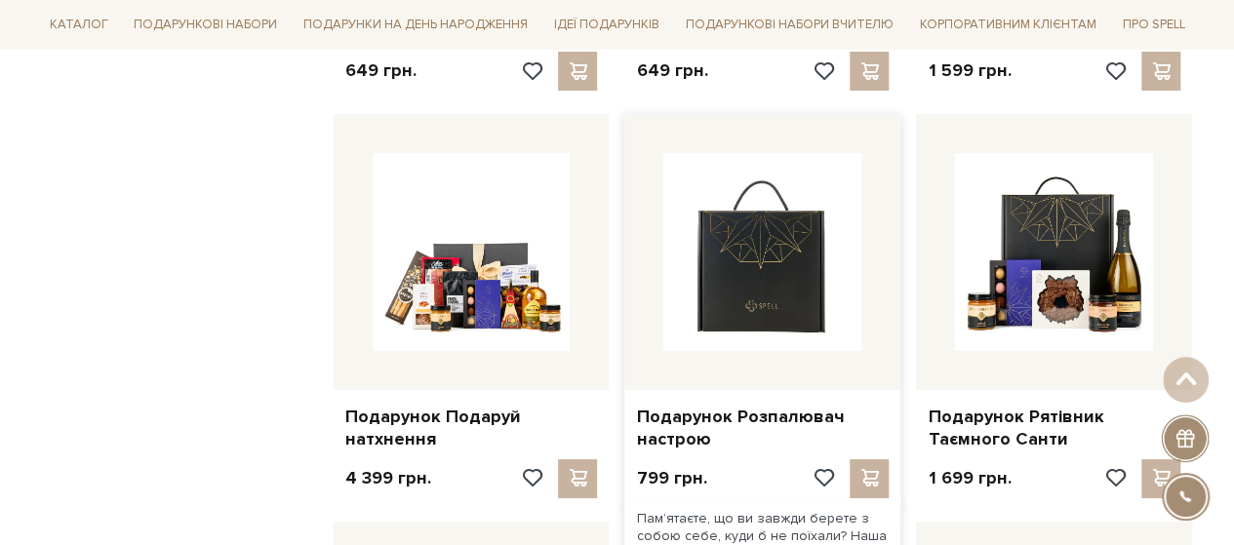
click at [803, 271] on img at bounding box center [762, 252] width 198 height 198
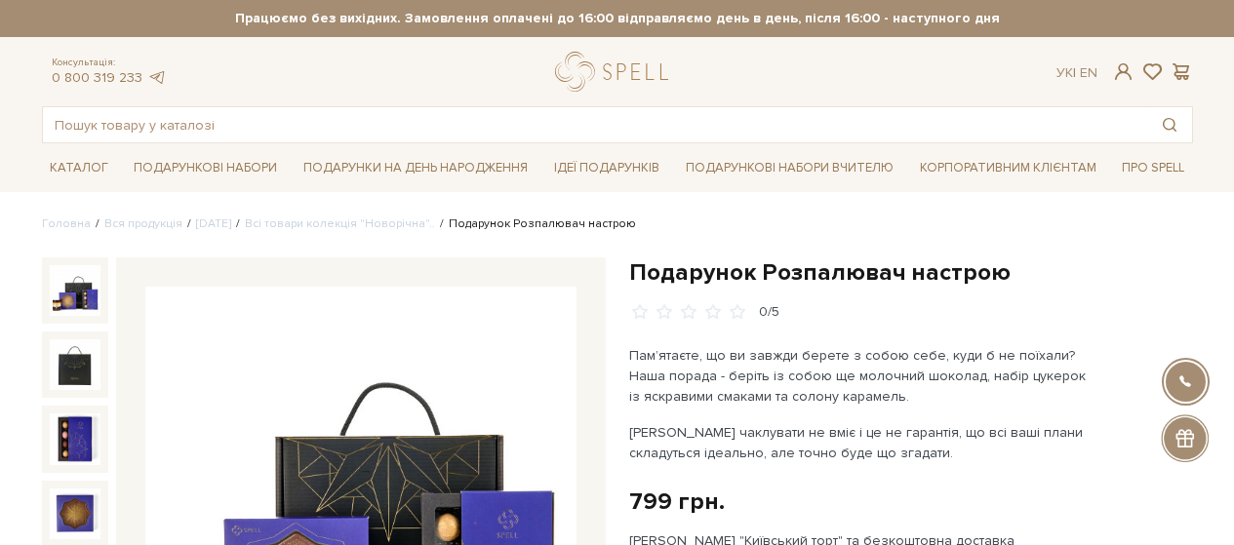
click at [810, 276] on h1 "Подарунок Розпалювач настрою" at bounding box center [911, 273] width 564 height 30
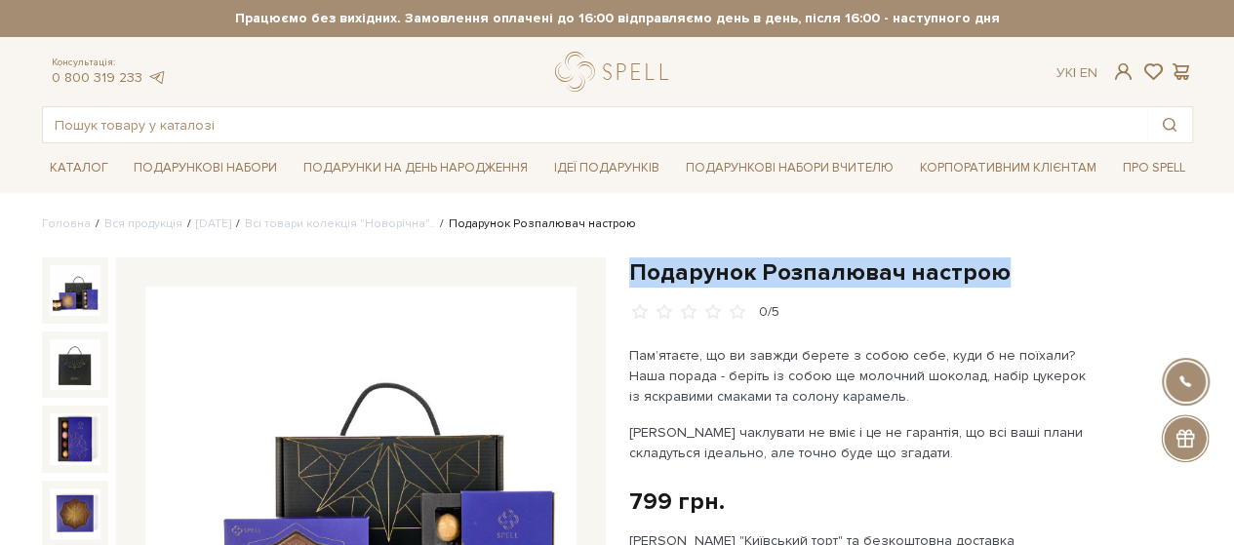
click at [810, 276] on h1 "Подарунок Розпалювач настрою" at bounding box center [911, 273] width 564 height 30
drag, startPoint x: 0, startPoint y: 0, endPoint x: 810, endPoint y: 276, distance: 855.4
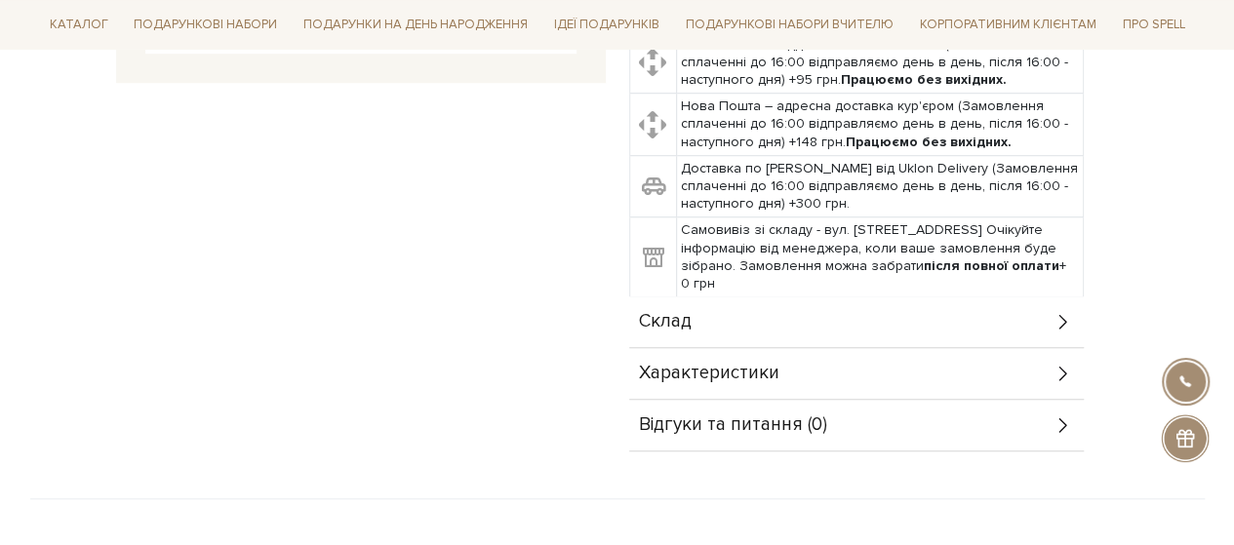
scroll to position [683, 0]
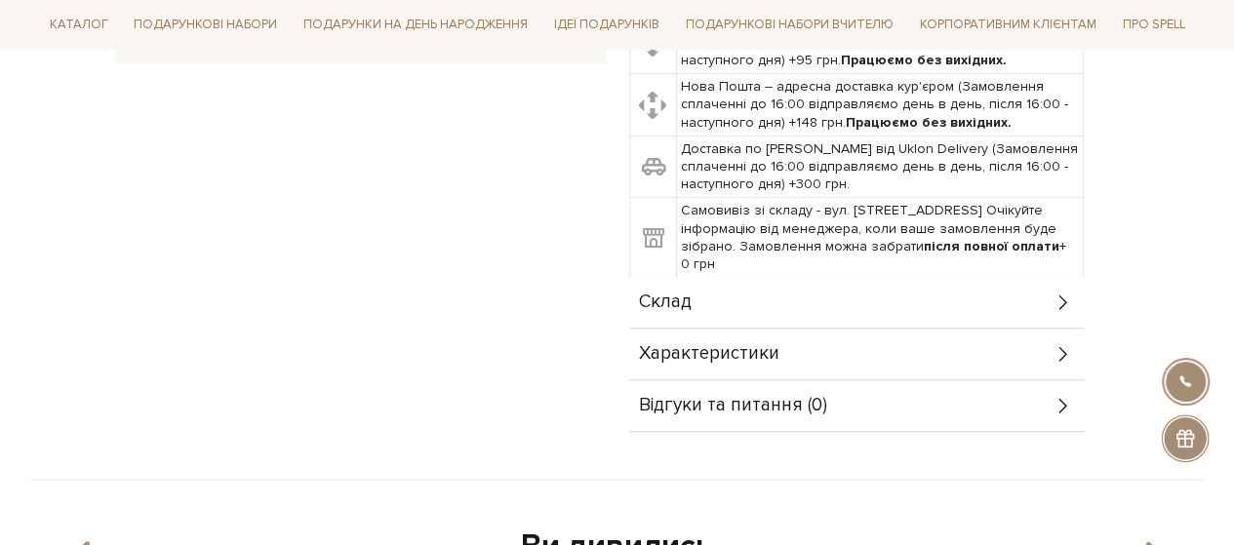
click at [691, 301] on div "Склад" at bounding box center [856, 302] width 455 height 51
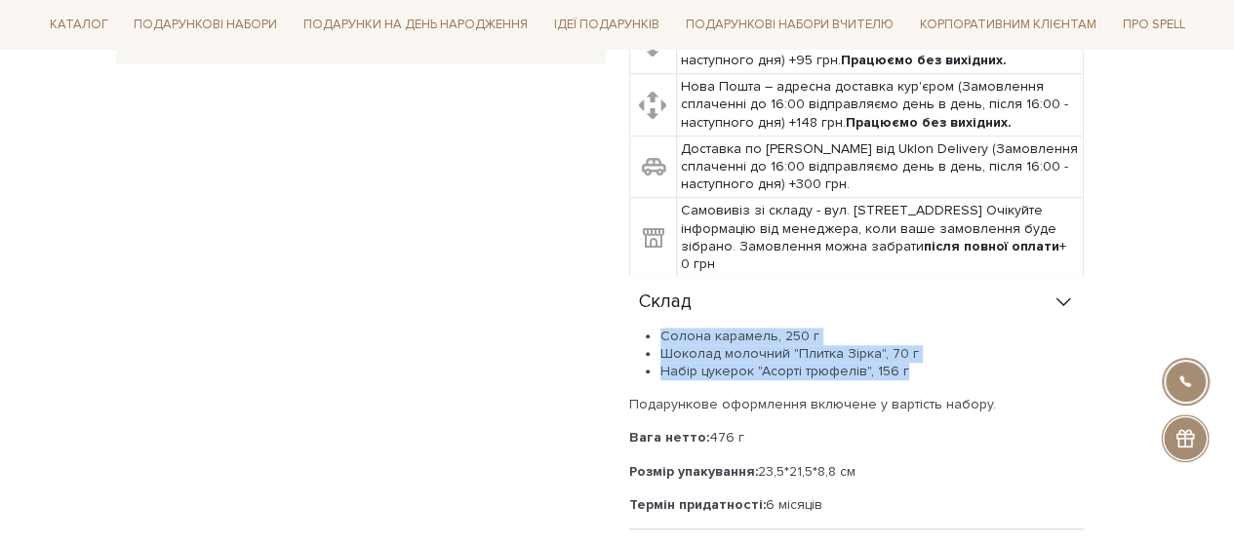
drag, startPoint x: 925, startPoint y: 368, endPoint x: 618, endPoint y: 327, distance: 309.0
click at [618, 327] on div "Подарунок Розпалювач настрою 0/5 Пам’ятаєте, що ви завжди берете з собою себе, …" at bounding box center [910, 104] width 587 height 1058
copy ul "Солона карамель, 250 г Шоколад молочний "Плитка Зірка", 70 г Набір цукерок "Асо…"
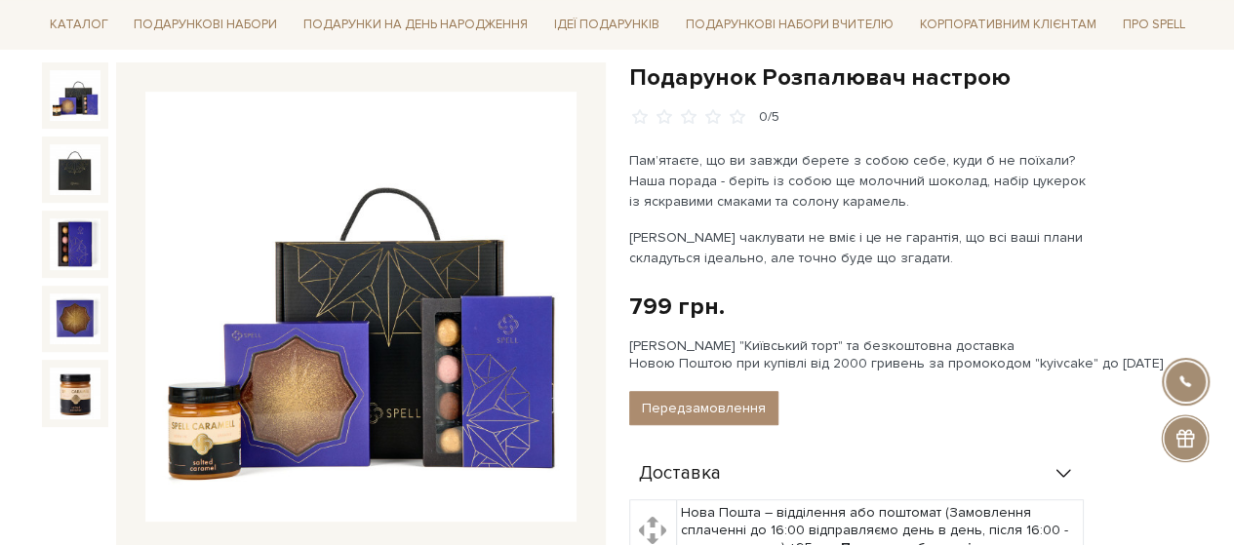
scroll to position [98, 0]
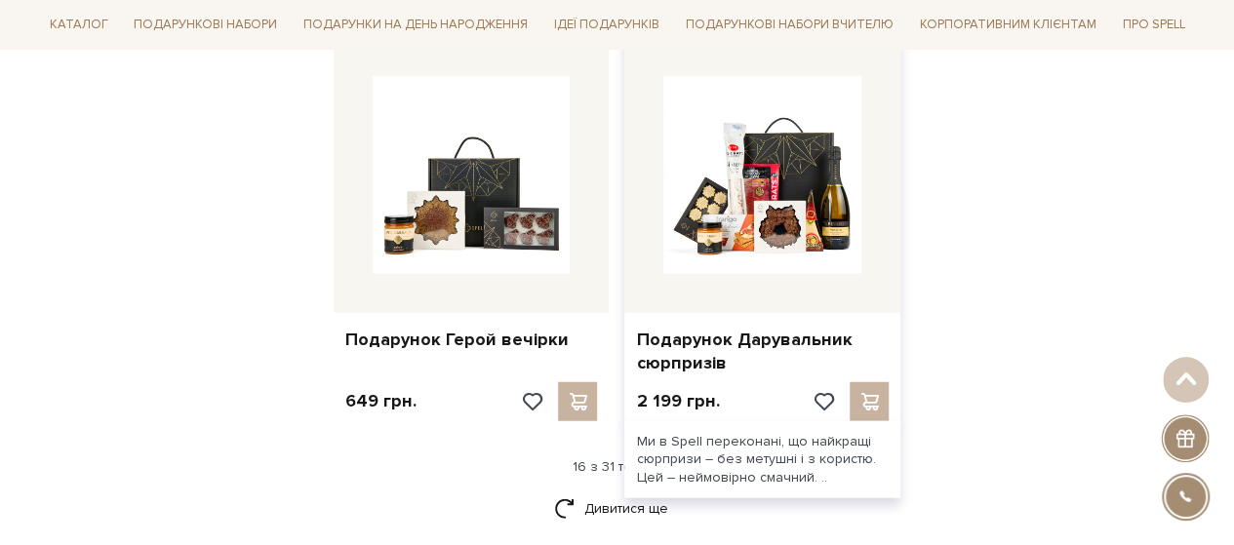
scroll to position [2439, 0]
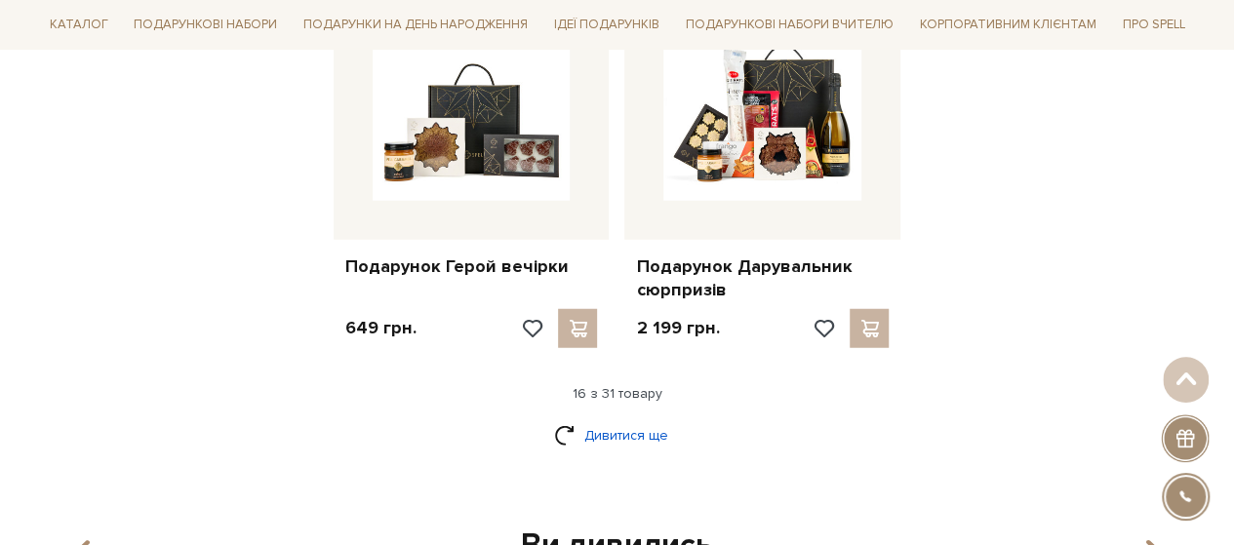
click at [595, 438] on link "Дивитися ще" at bounding box center [617, 435] width 127 height 34
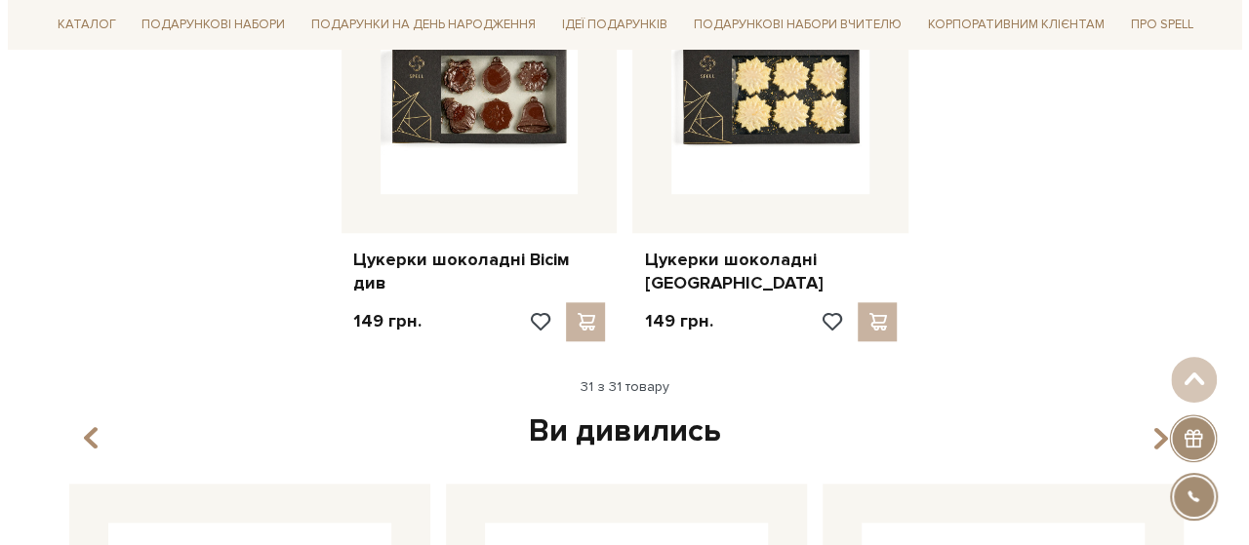
scroll to position [4487, 0]
